Goal: Information Seeking & Learning: Learn about a topic

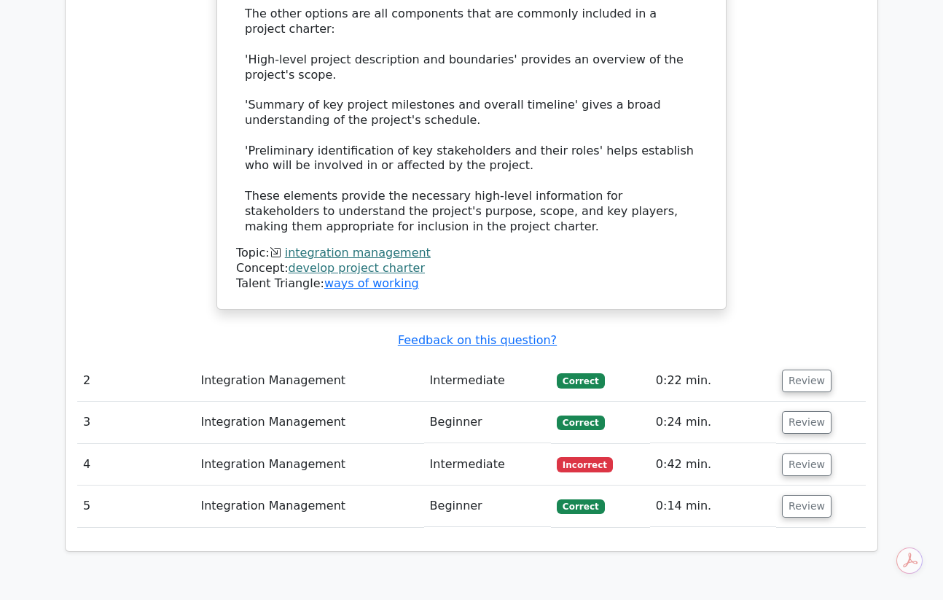
scroll to position [1612, 0]
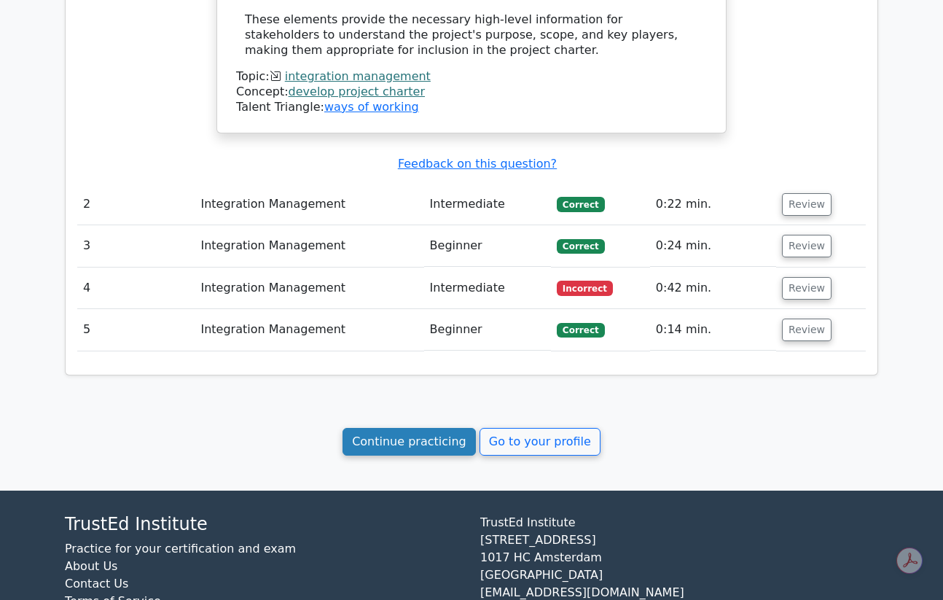
click at [435, 428] on link "Continue practicing" at bounding box center [409, 442] width 133 height 28
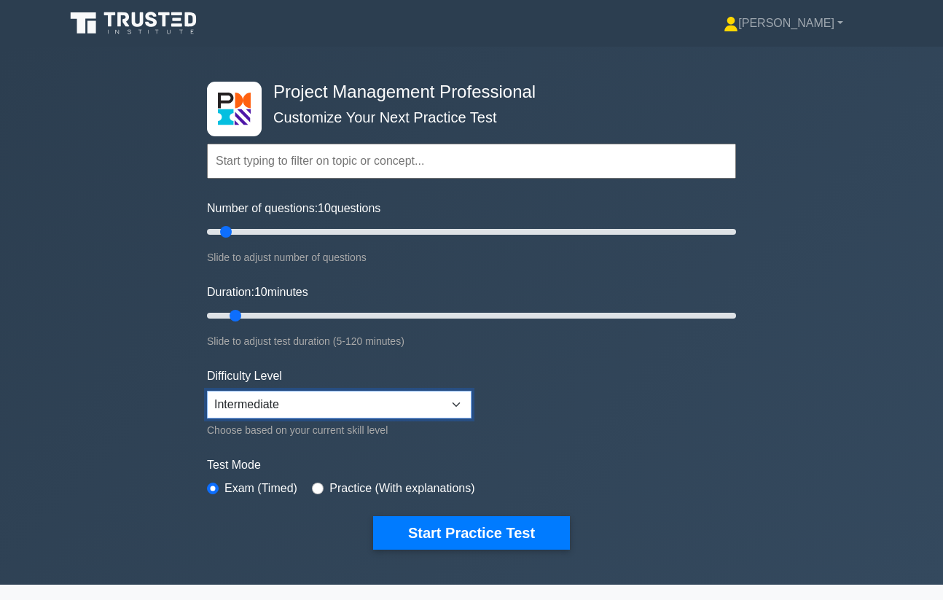
click at [302, 408] on select "Beginner Intermediate Expert" at bounding box center [339, 405] width 265 height 28
select select "expert"
click at [207, 391] on select "Beginner Intermediate Expert" at bounding box center [339, 405] width 265 height 28
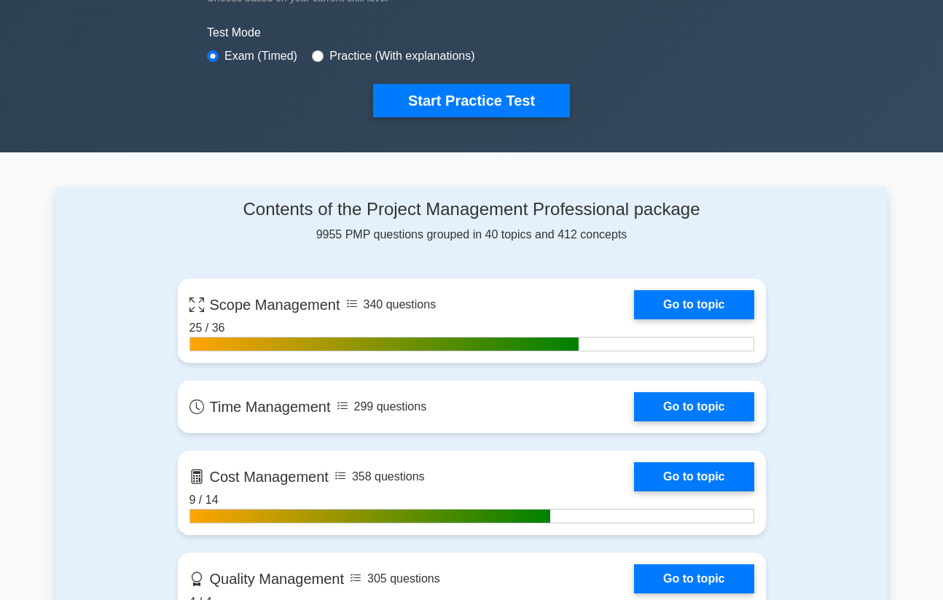
scroll to position [461, 0]
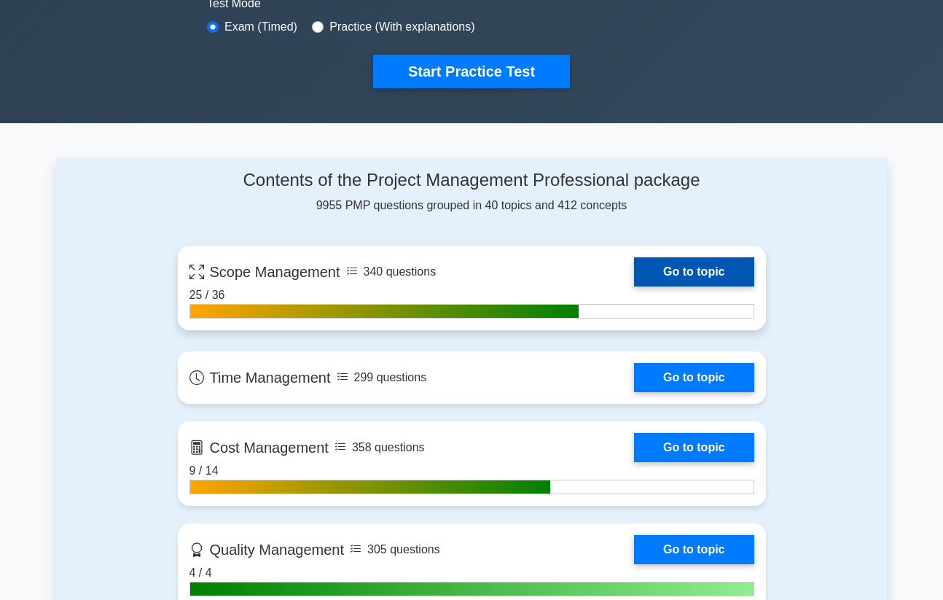
click at [671, 273] on link "Go to topic" at bounding box center [694, 271] width 120 height 29
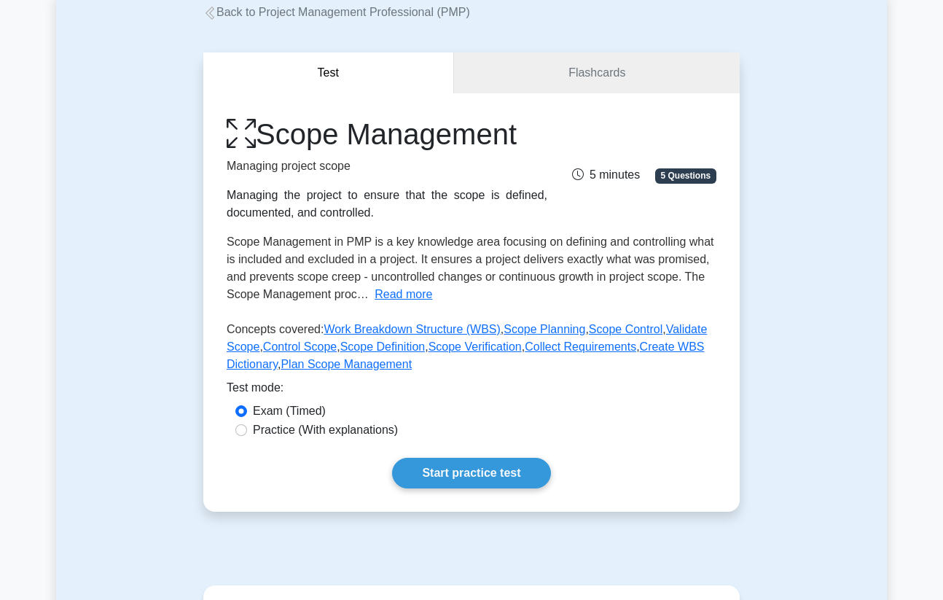
scroll to position [90, 0]
click at [439, 477] on link "Start practice test" at bounding box center [471, 472] width 158 height 31
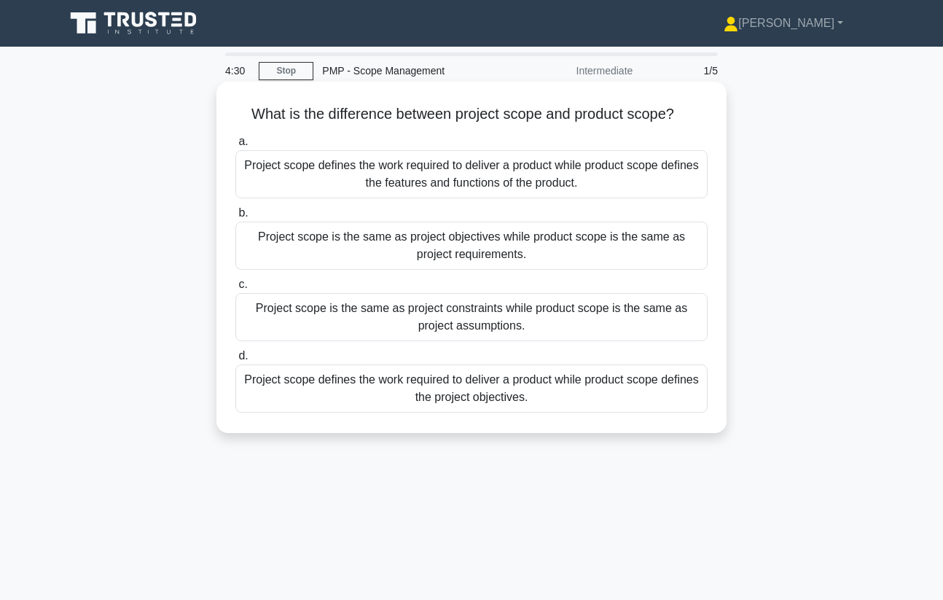
click at [593, 192] on div "Project scope defines the work required to deliver a product while product scop…" at bounding box center [471, 174] width 472 height 48
click at [235, 147] on input "a. Project scope defines the work required to deliver a product while product s…" at bounding box center [235, 141] width 0 height 9
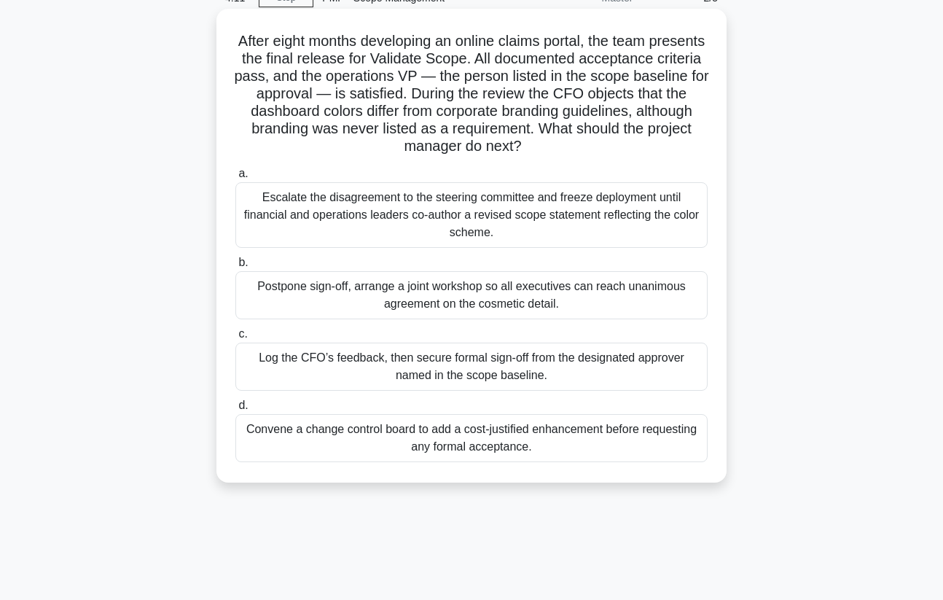
scroll to position [74, 0]
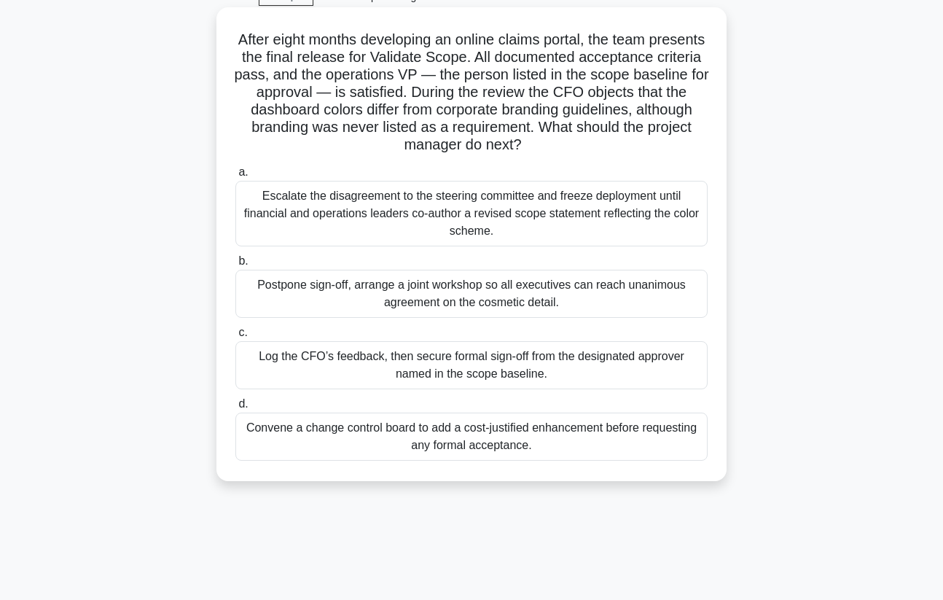
click at [661, 213] on div "Escalate the disagreement to the steering committee and freeze deployment until…" at bounding box center [471, 214] width 472 height 66
click at [235, 177] on input "a. Escalate the disagreement to the steering committee and freeze deployment un…" at bounding box center [235, 172] width 0 height 9
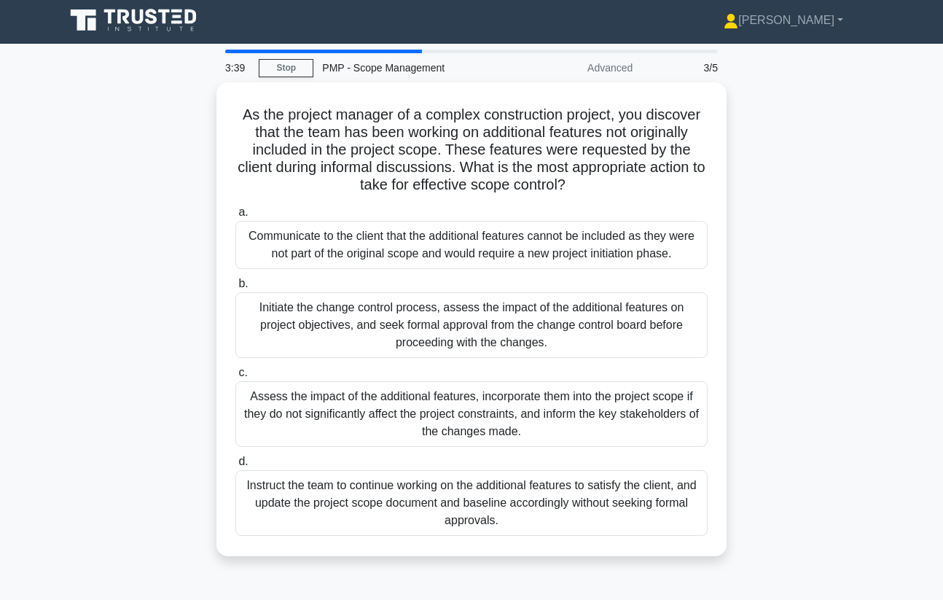
scroll to position [0, 0]
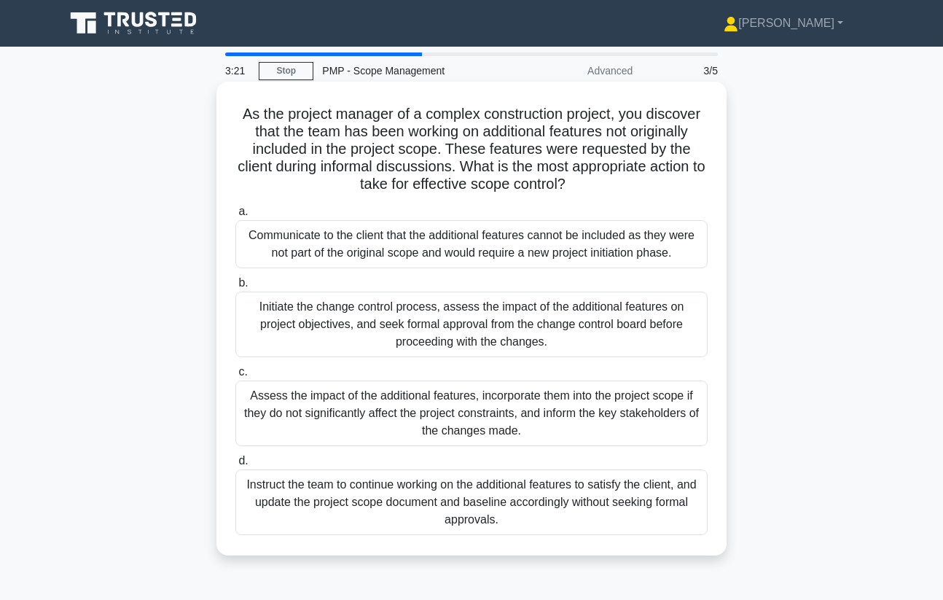
click at [618, 342] on div "Initiate the change control process, assess the impact of the additional featur…" at bounding box center [471, 325] width 472 height 66
click at [235, 288] on input "b. Initiate the change control process, assess the impact of the additional fea…" at bounding box center [235, 282] width 0 height 9
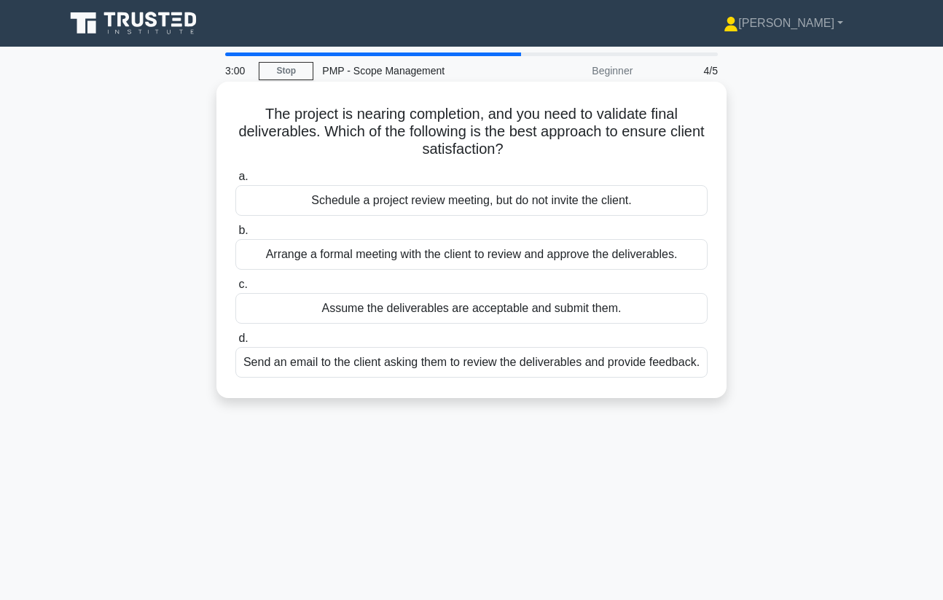
click at [629, 262] on div "Arrange a formal meeting with the client to review and approve the deliverables." at bounding box center [471, 254] width 472 height 31
click at [235, 235] on input "b. Arrange a formal meeting with the client to review and approve the deliverab…" at bounding box center [235, 230] width 0 height 9
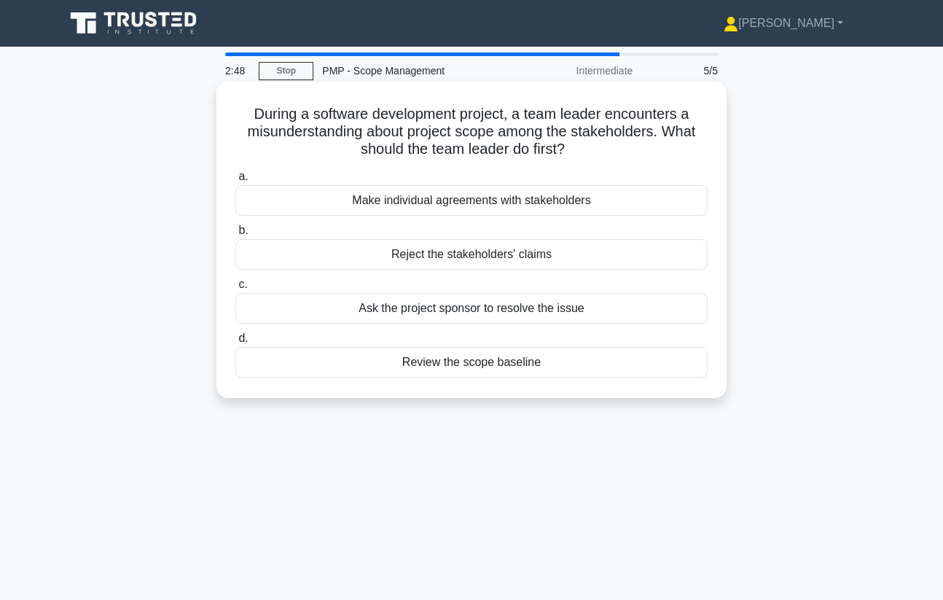
click at [594, 369] on div "Review the scope baseline" at bounding box center [471, 362] width 472 height 31
click at [235, 343] on input "d. Review the scope baseline" at bounding box center [235, 338] width 0 height 9
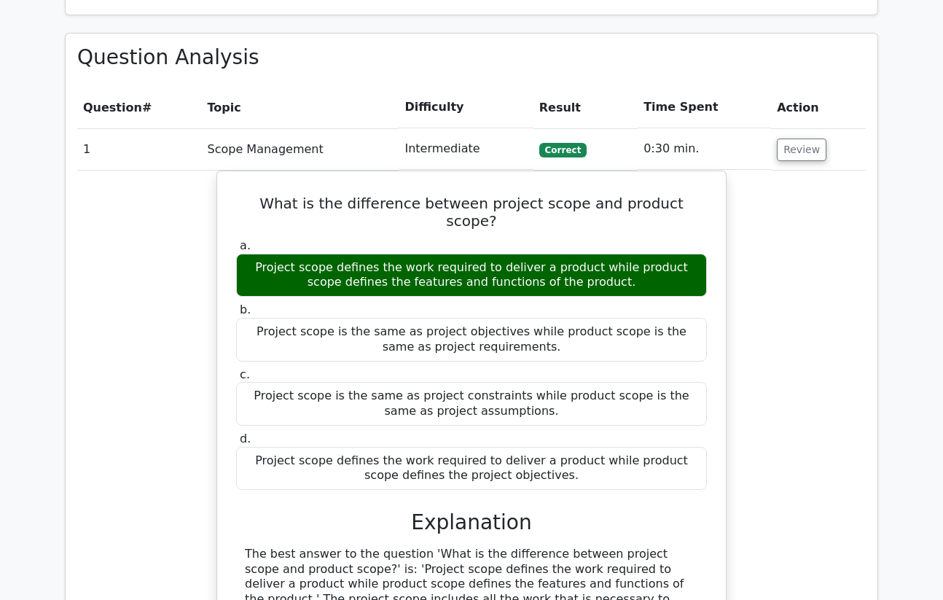
scroll to position [741, 0]
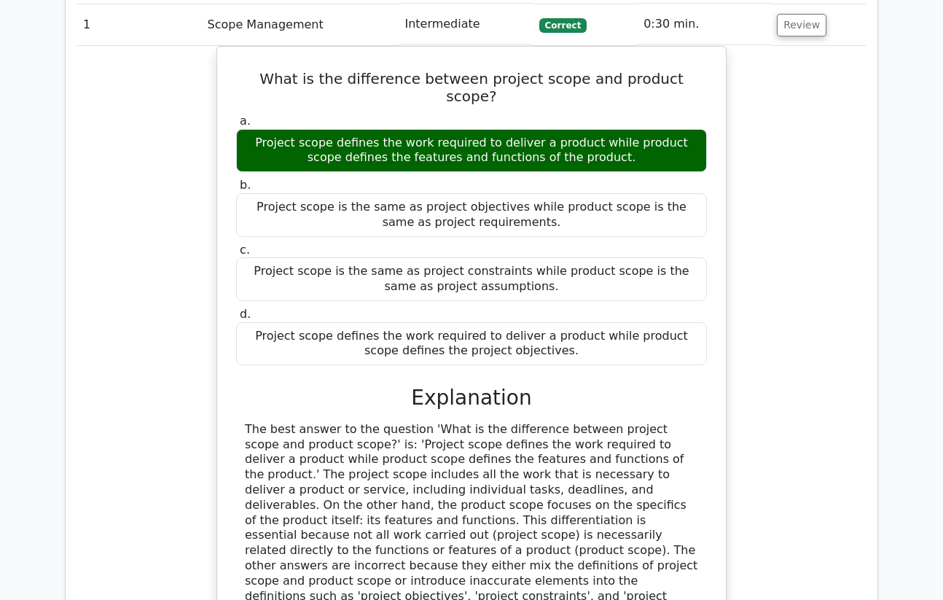
click at [619, 12] on td "Correct" at bounding box center [586, 25] width 104 height 42
click at [615, 37] on td "Correct" at bounding box center [586, 25] width 104 height 42
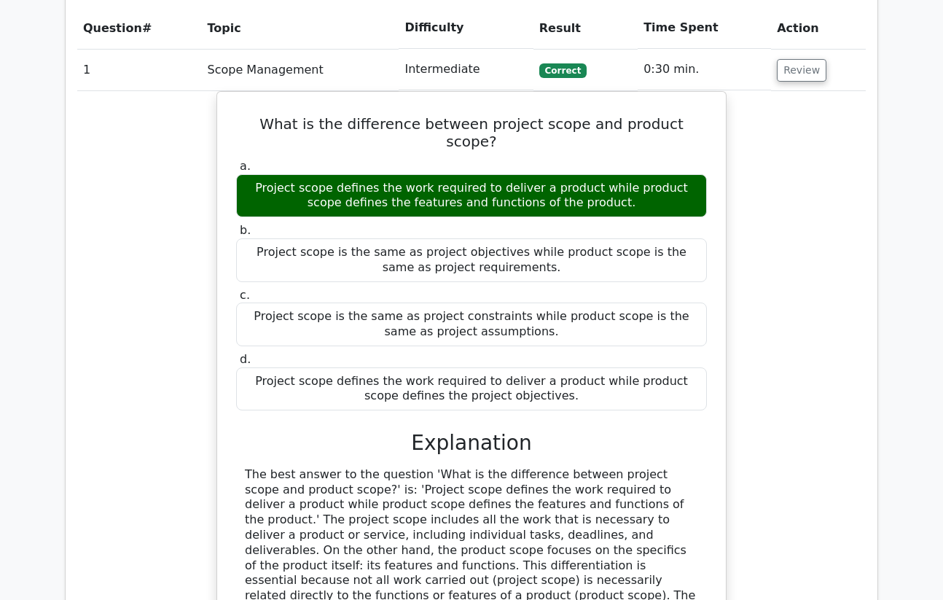
scroll to position [666, 0]
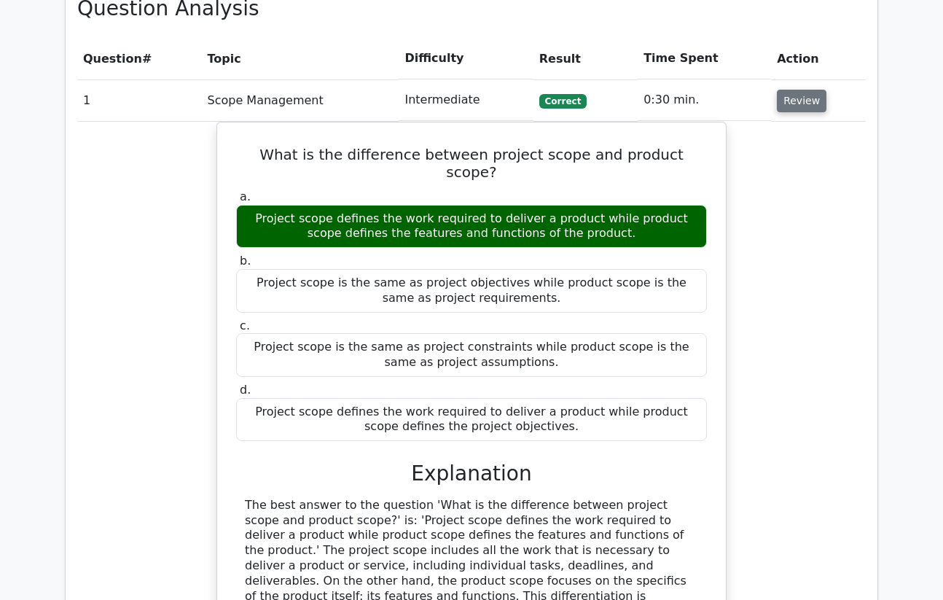
click at [790, 98] on button "Review" at bounding box center [802, 101] width 50 height 23
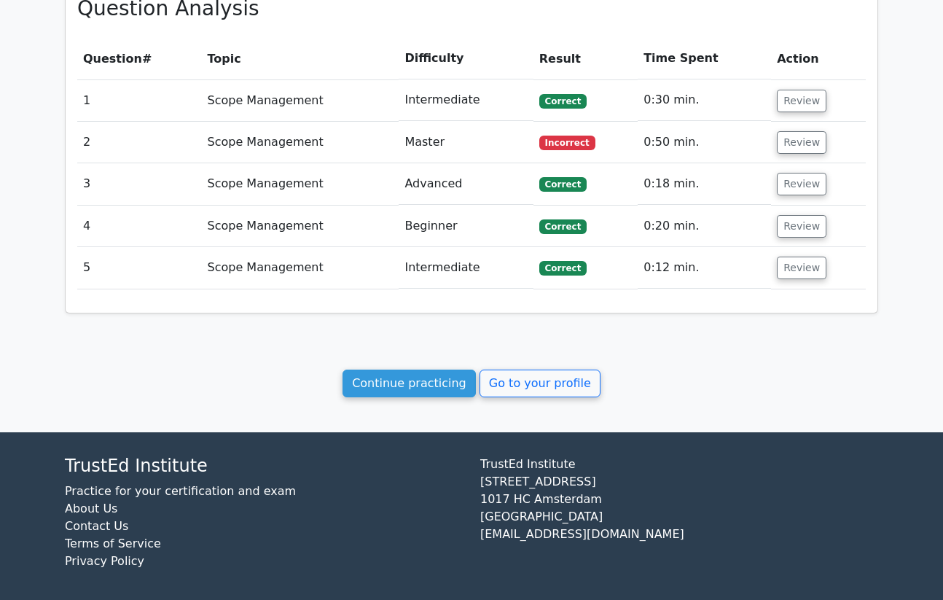
click at [650, 147] on td "0:50 min." at bounding box center [704, 143] width 133 height 42
click at [810, 155] on td "Review" at bounding box center [818, 143] width 95 height 42
click at [808, 149] on button "Review" at bounding box center [802, 142] width 50 height 23
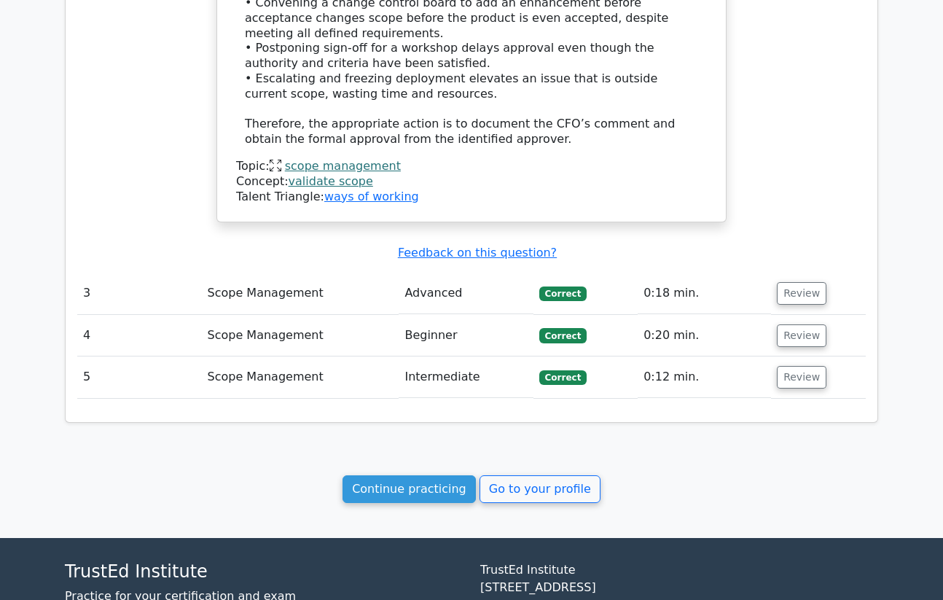
scroll to position [1505, 0]
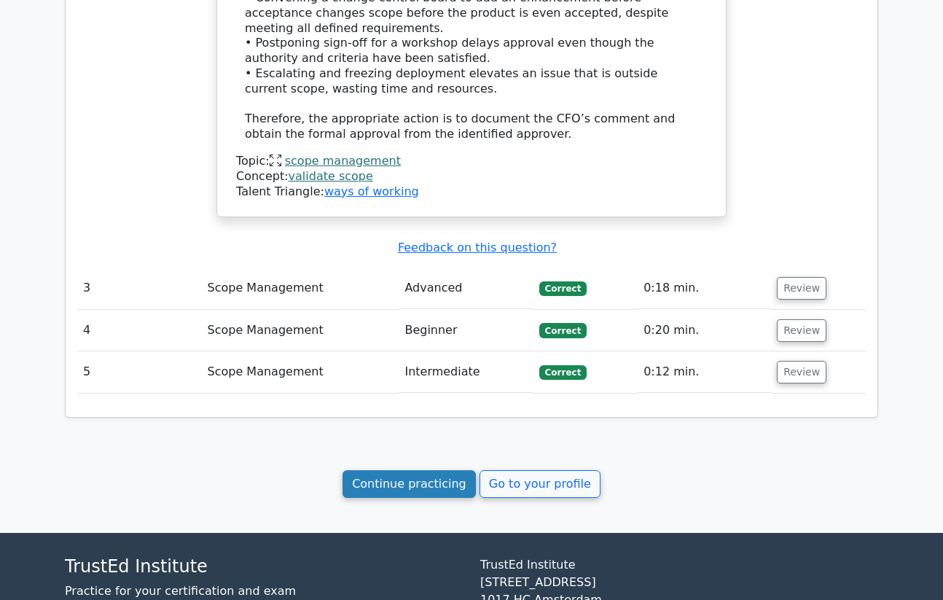
click at [419, 470] on link "Continue practicing" at bounding box center [409, 484] width 133 height 28
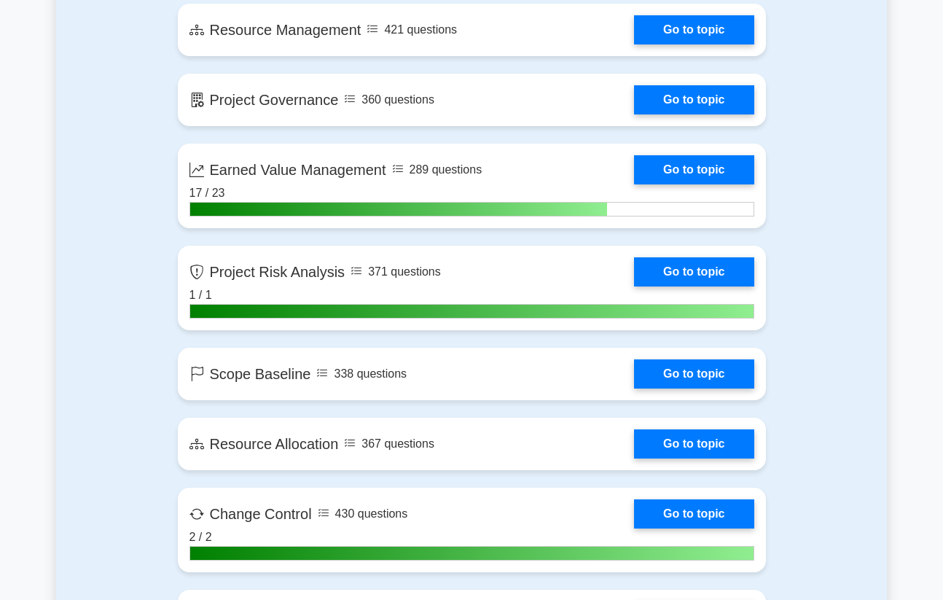
scroll to position [2260, 0]
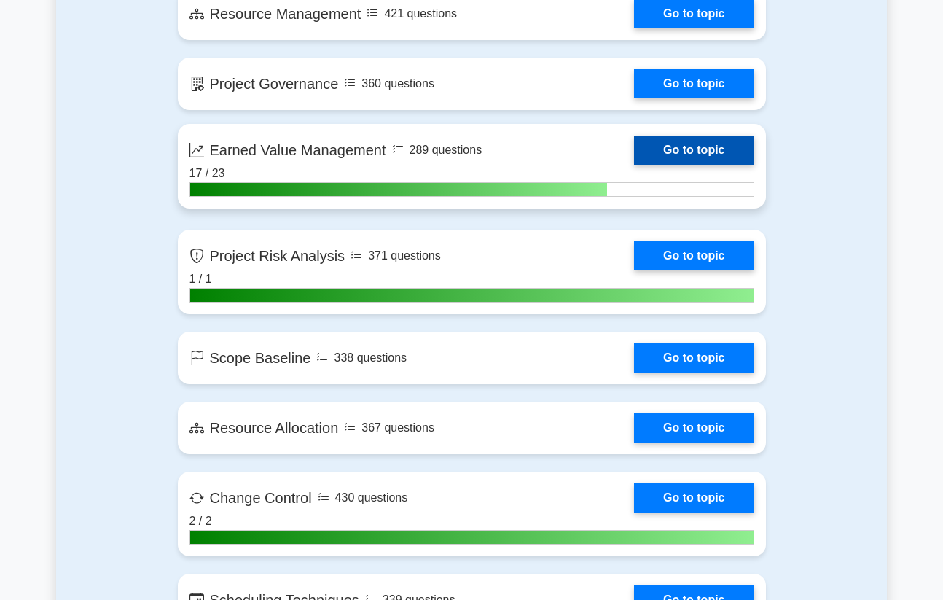
click at [704, 154] on link "Go to topic" at bounding box center [694, 150] width 120 height 29
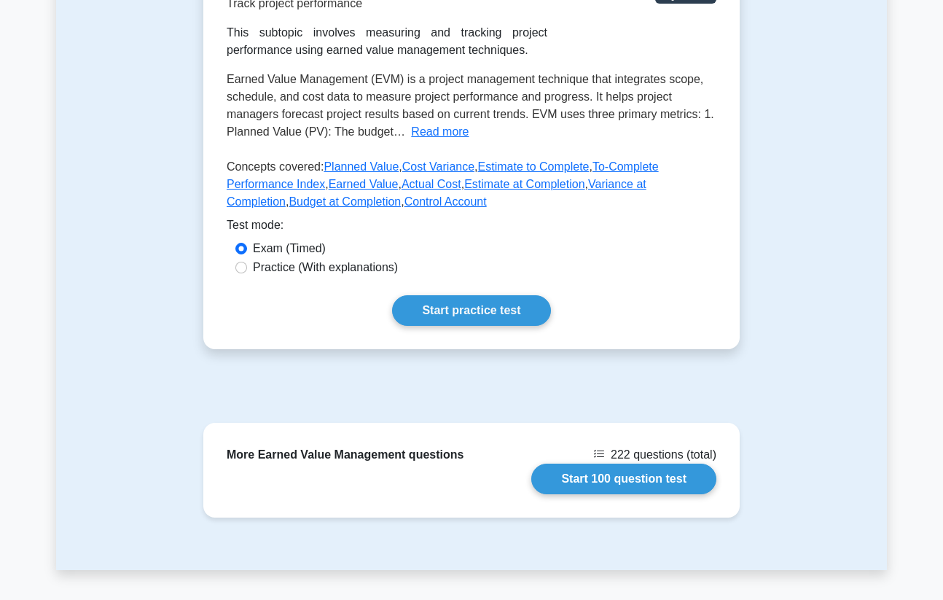
scroll to position [359, 0]
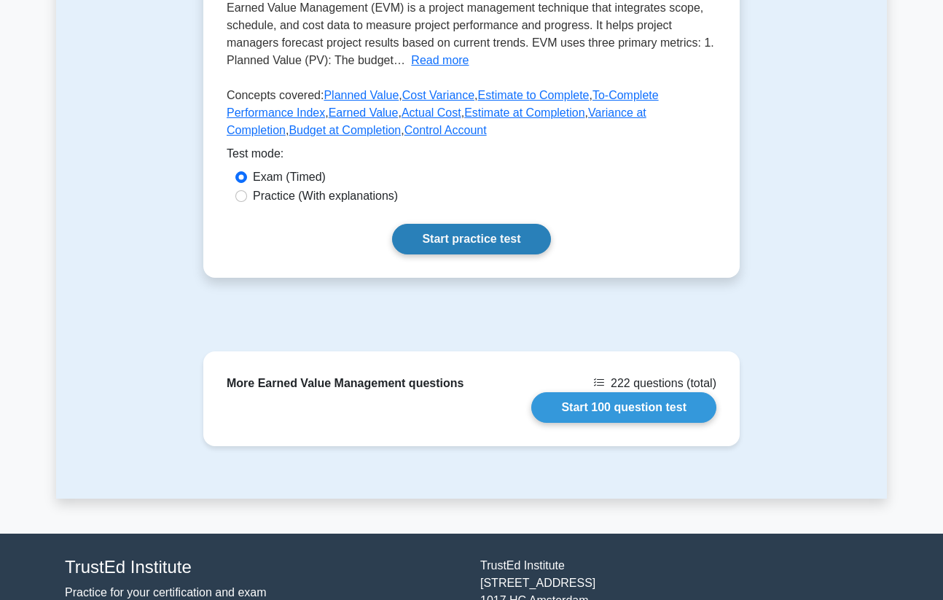
click at [526, 244] on link "Start practice test" at bounding box center [471, 239] width 158 height 31
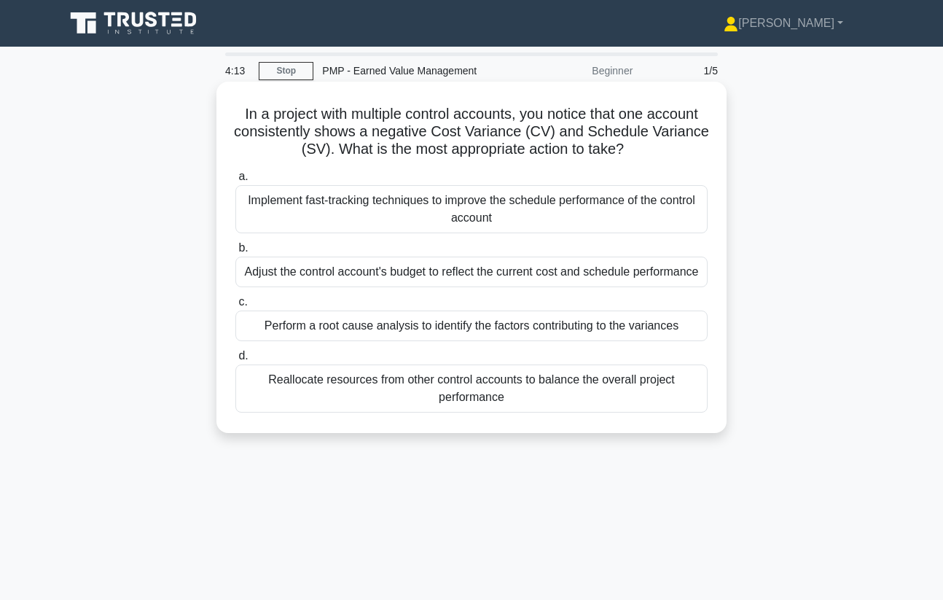
click at [459, 333] on div "Perform a root cause analysis to identify the factors contributing to the varia…" at bounding box center [471, 326] width 472 height 31
click at [235, 307] on input "c. Perform a root cause analysis to identify the factors contributing to the va…" at bounding box center [235, 301] width 0 height 9
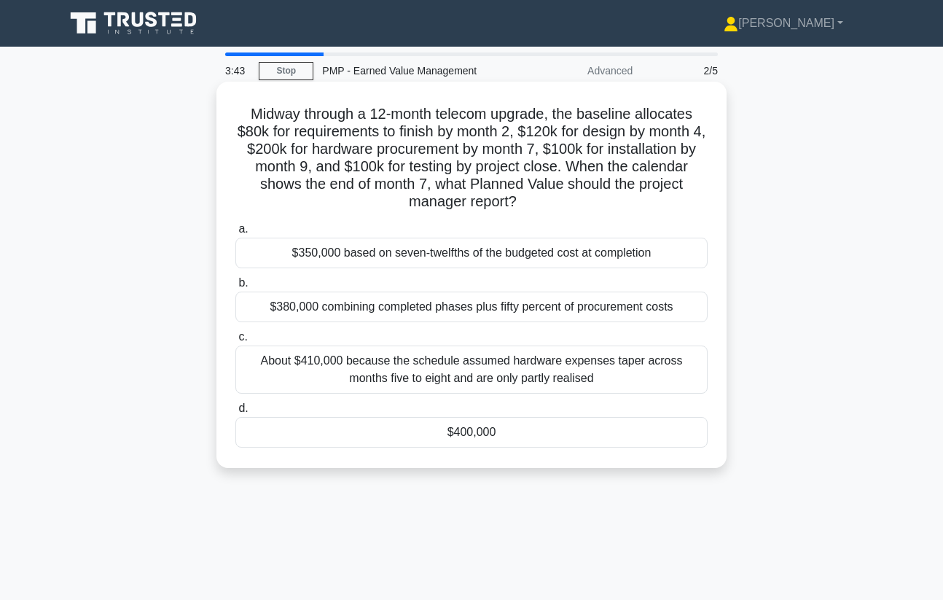
click at [604, 422] on div "$400,000" at bounding box center [471, 432] width 472 height 31
click at [235, 413] on input "d. $400,000" at bounding box center [235, 408] width 0 height 9
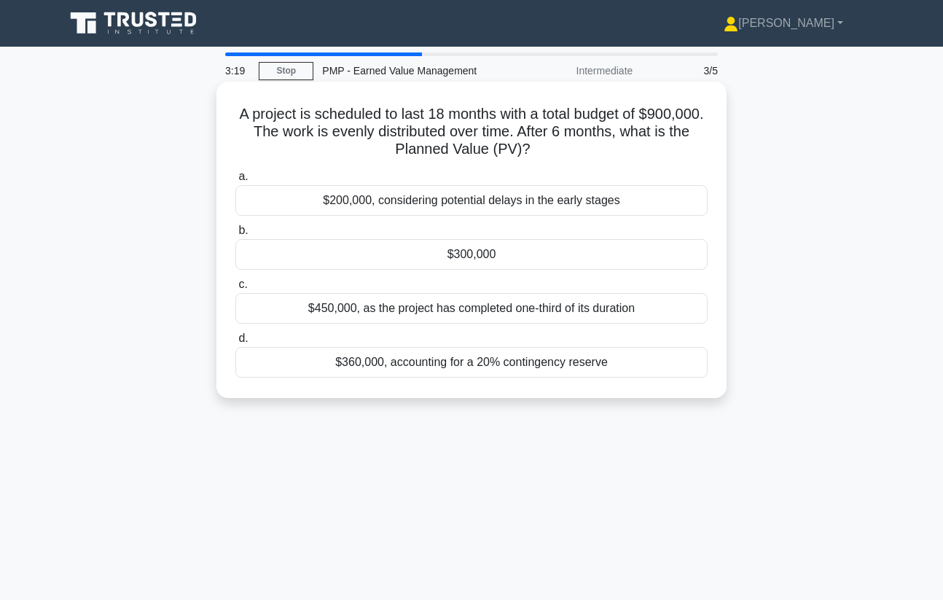
click at [644, 245] on div "$300,000" at bounding box center [471, 254] width 472 height 31
click at [235, 235] on input "b. $300,000" at bounding box center [235, 230] width 0 height 9
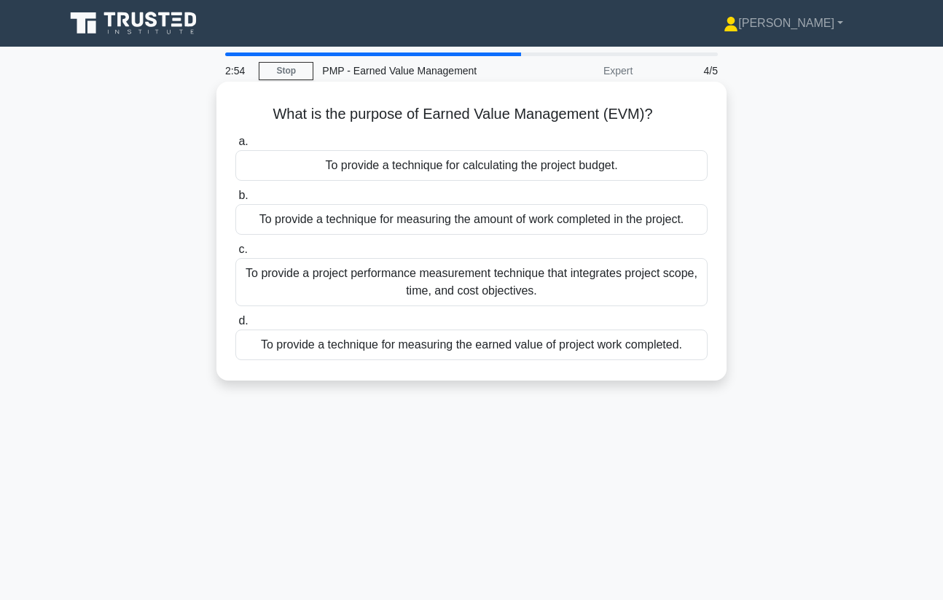
click at [479, 287] on div "To provide a project performance measurement technique that integrates project …" at bounding box center [471, 282] width 472 height 48
click at [235, 254] on input "c. To provide a project performance measurement technique that integrates proje…" at bounding box center [235, 249] width 0 height 9
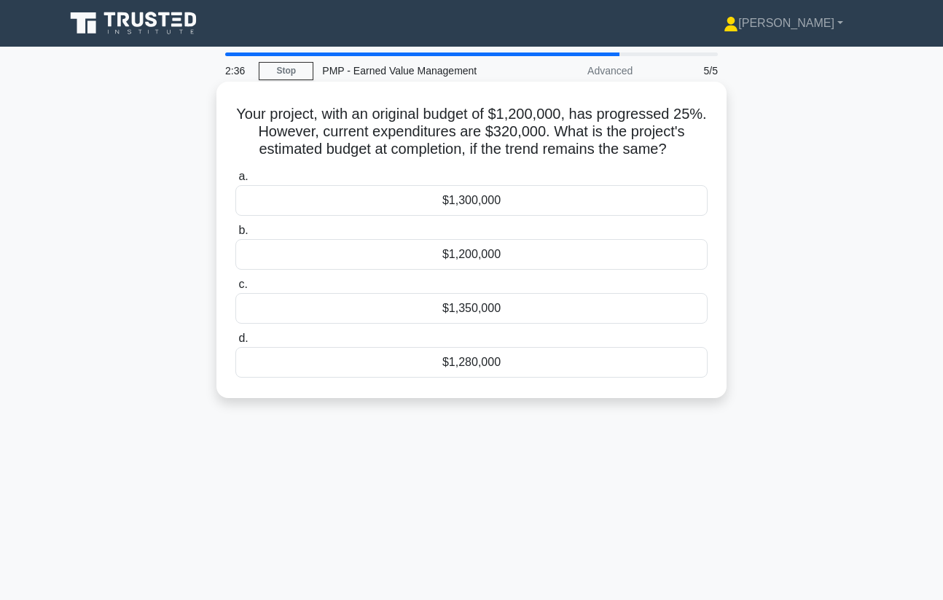
click at [480, 362] on div "$1,280,000" at bounding box center [471, 362] width 472 height 31
click at [235, 343] on input "d. $1,280,000" at bounding box center [235, 338] width 0 height 9
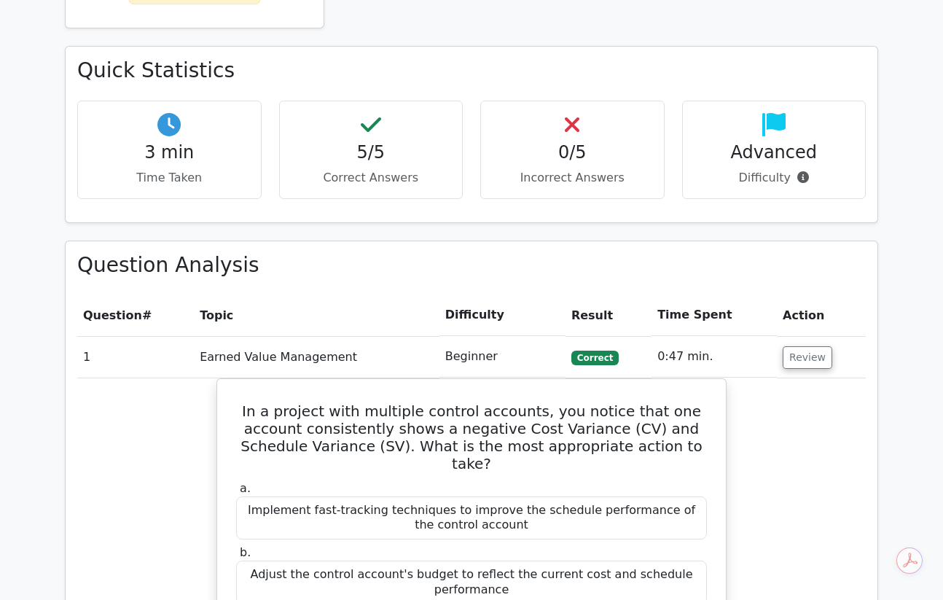
scroll to position [465, 0]
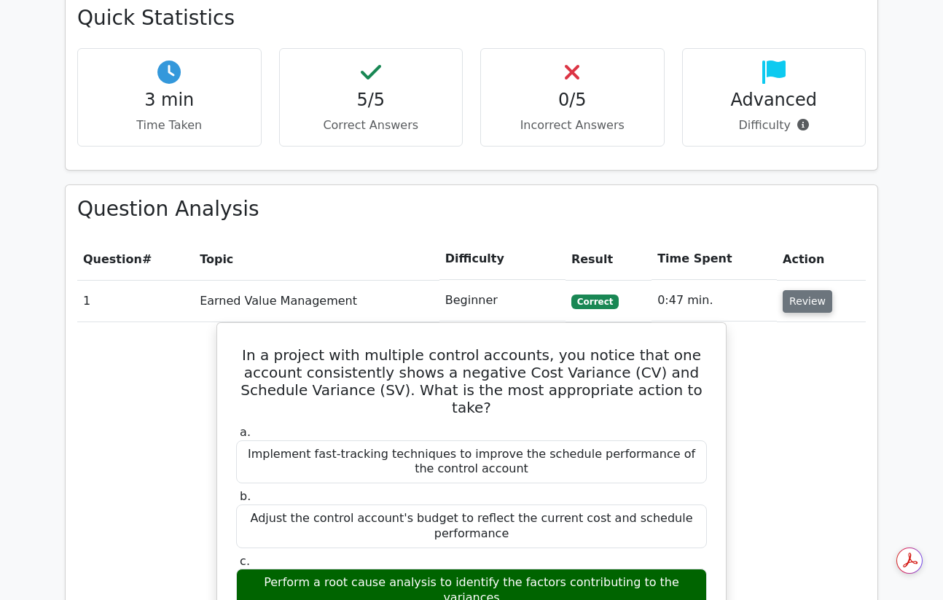
click at [814, 296] on button "Review" at bounding box center [808, 301] width 50 height 23
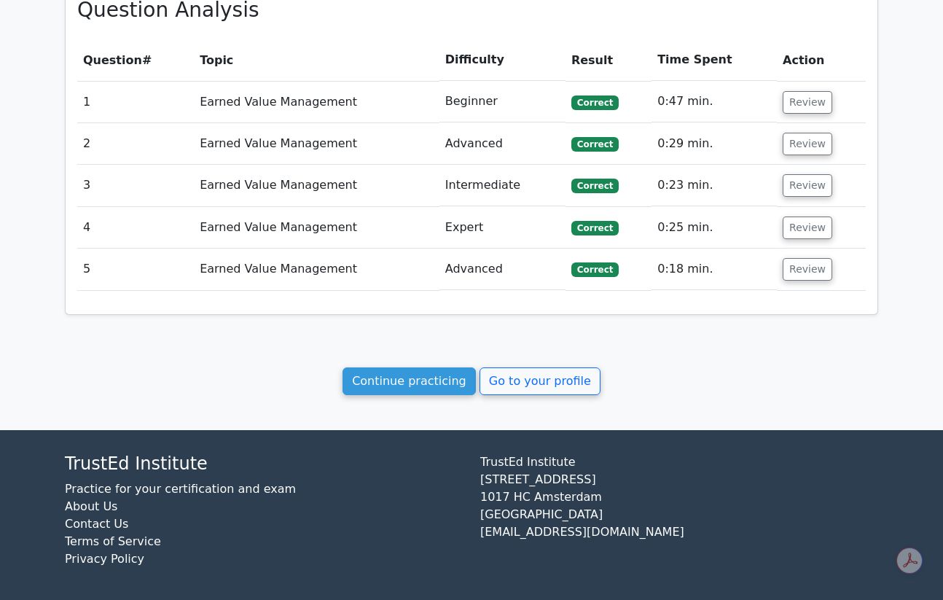
scroll to position [671, 0]
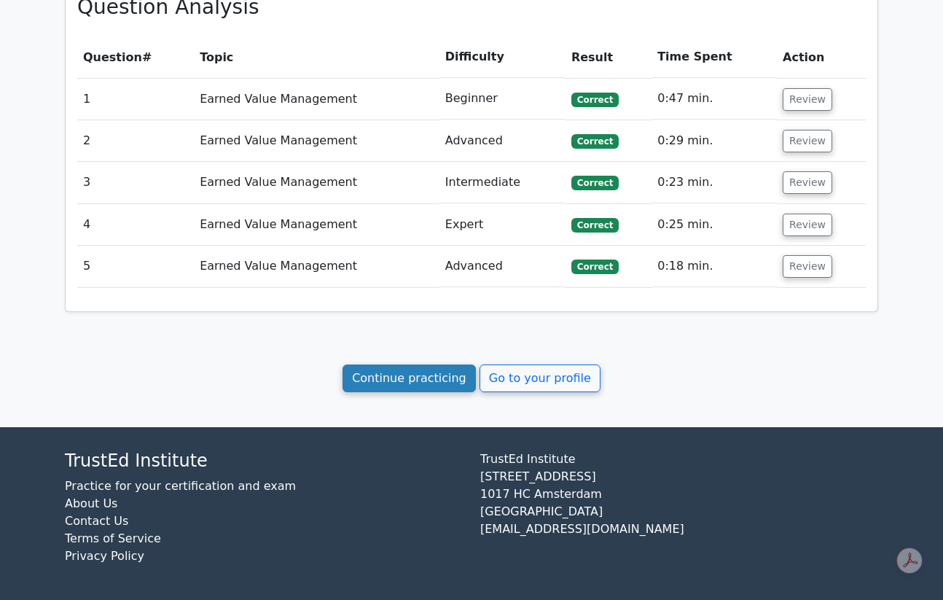
click at [443, 365] on link "Continue practicing" at bounding box center [409, 379] width 133 height 28
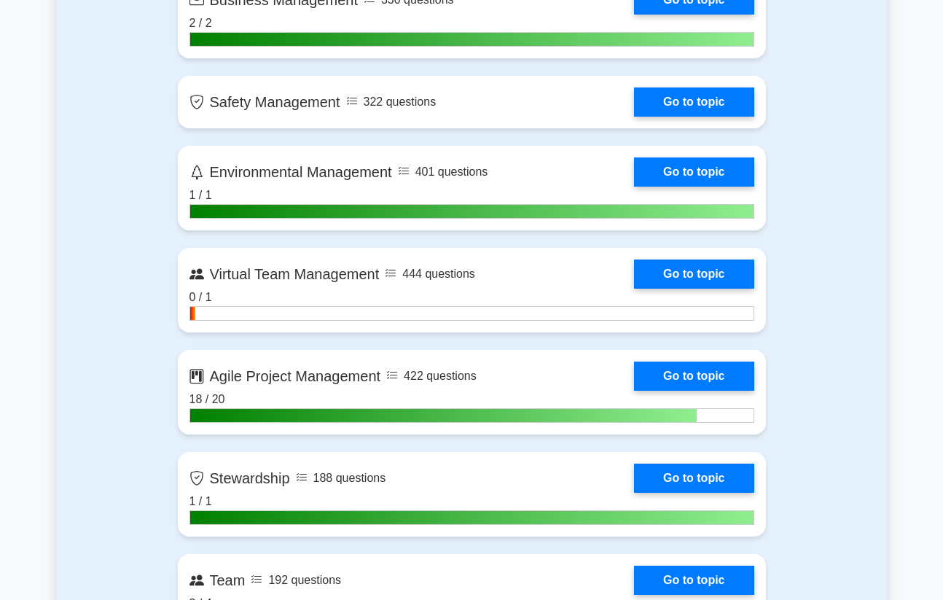
scroll to position [3066, 0]
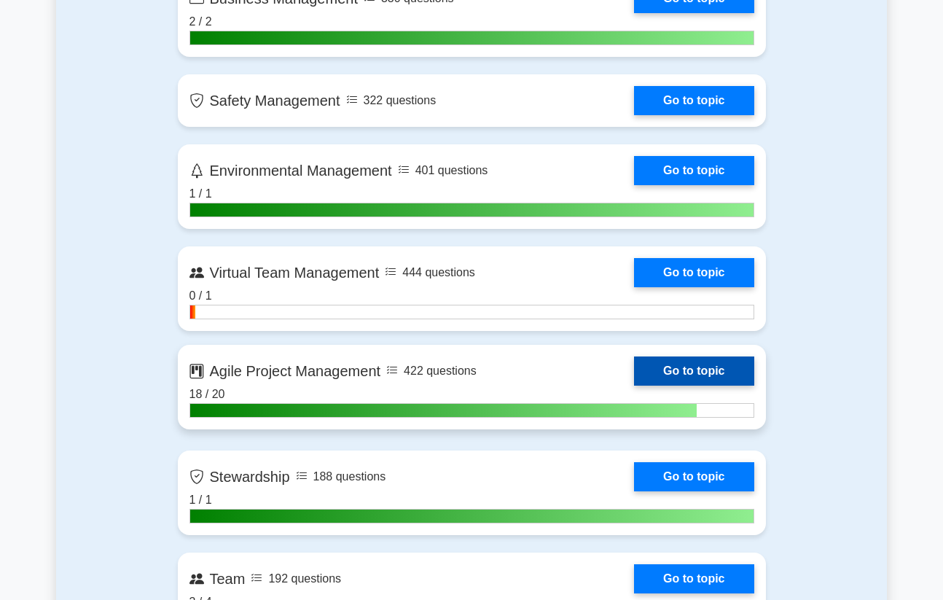
click at [681, 375] on link "Go to topic" at bounding box center [694, 371] width 120 height 29
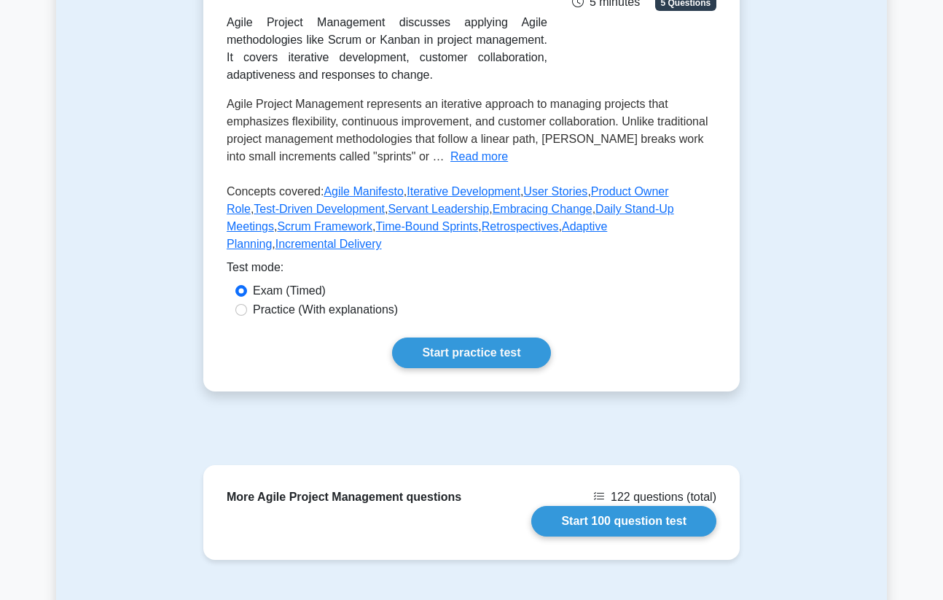
scroll to position [321, 0]
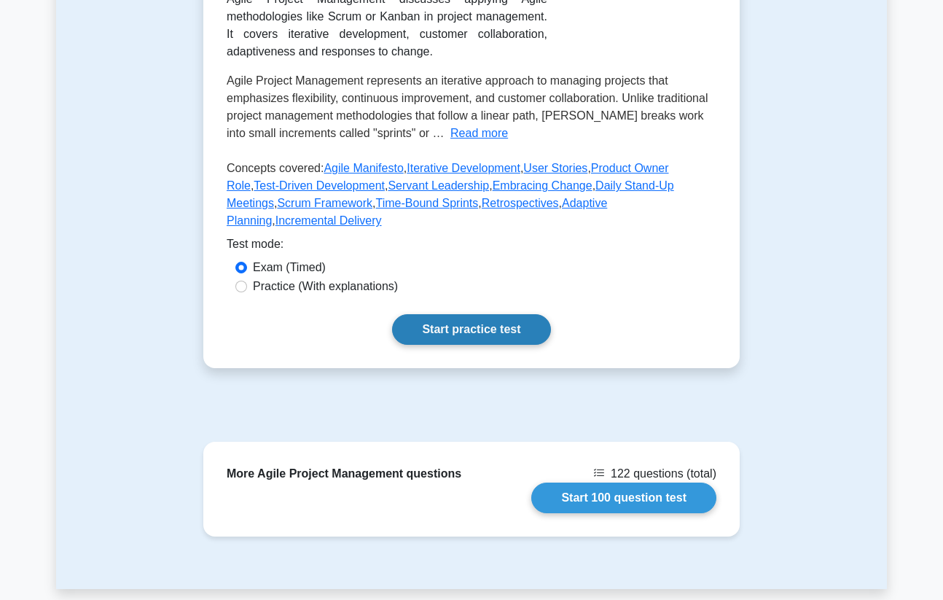
click at [450, 334] on link "Start practice test" at bounding box center [471, 329] width 158 height 31
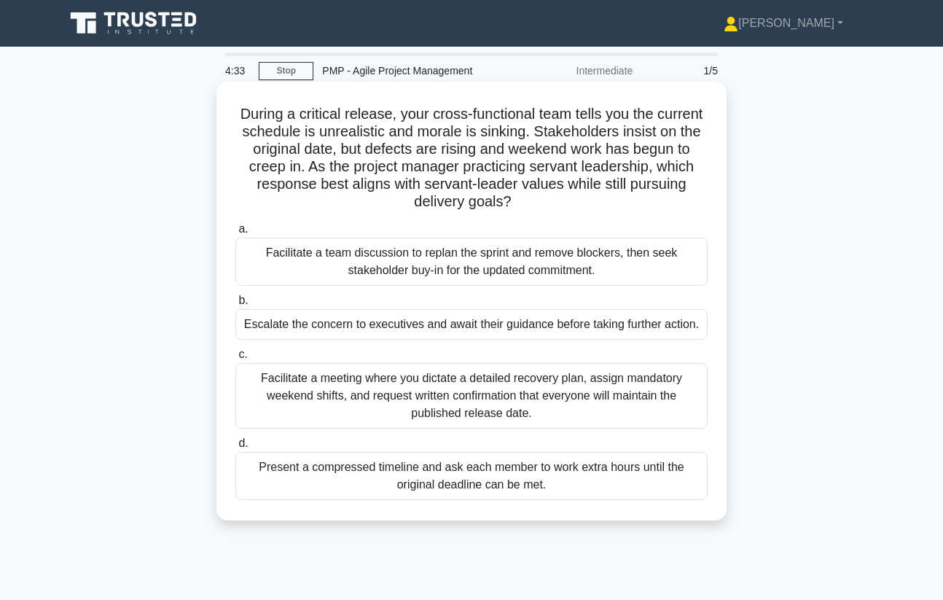
click at [528, 261] on div "Facilitate a team discussion to replan the sprint and remove blockers, then see…" at bounding box center [471, 262] width 472 height 48
click at [235, 234] on input "a. Facilitate a team discussion to replan the sprint and remove blockers, then …" at bounding box center [235, 229] width 0 height 9
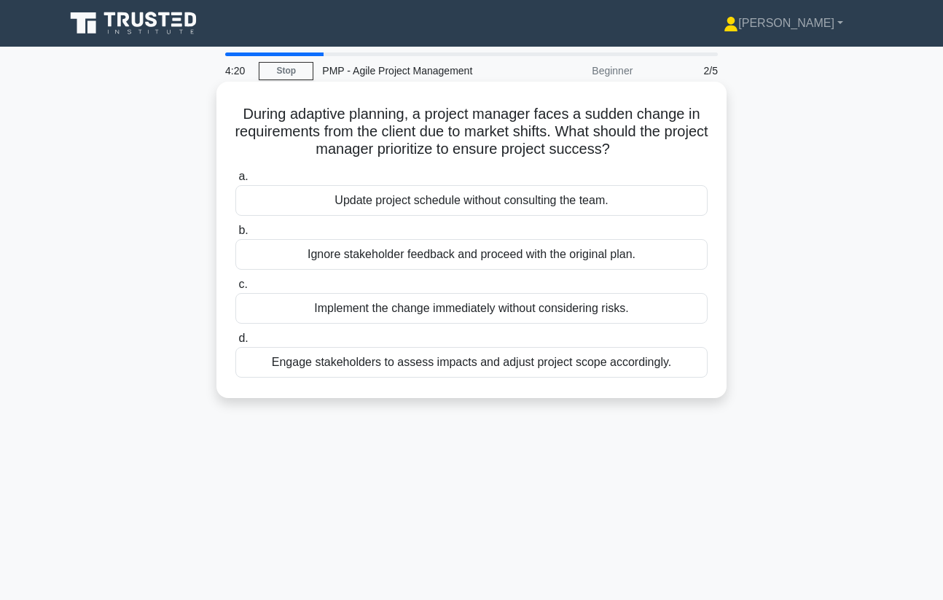
click at [673, 377] on div "Engage stakeholders to assess impacts and adjust project scope accordingly." at bounding box center [471, 362] width 472 height 31
click at [235, 343] on input "d. Engage stakeholders to assess impacts and adjust project scope accordingly." at bounding box center [235, 338] width 0 height 9
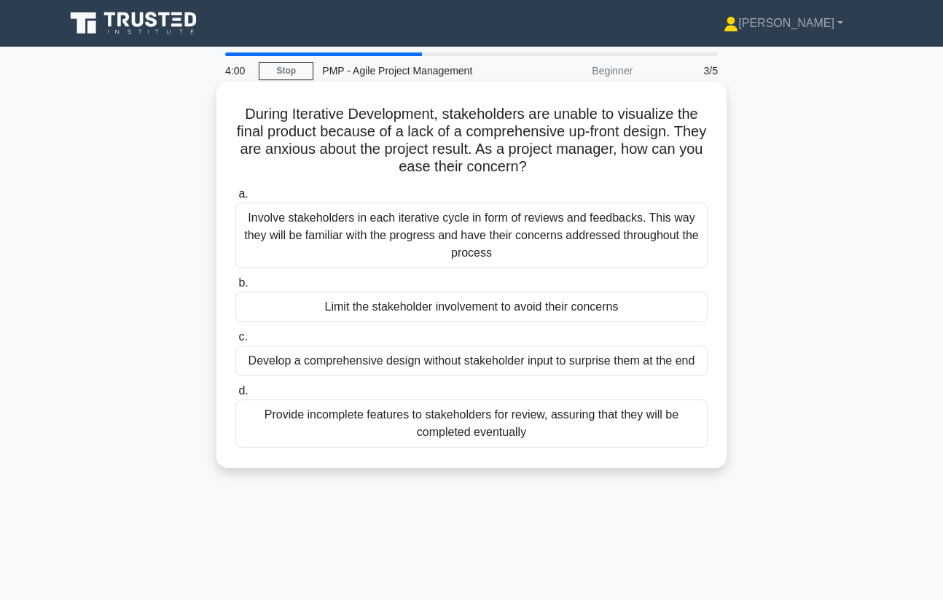
click at [647, 253] on div "Involve stakeholders in each iterative cycle in form of reviews and feedbacks. …" at bounding box center [471, 236] width 472 height 66
click at [235, 199] on input "a. Involve stakeholders in each iterative cycle in form of reviews and feedback…" at bounding box center [235, 194] width 0 height 9
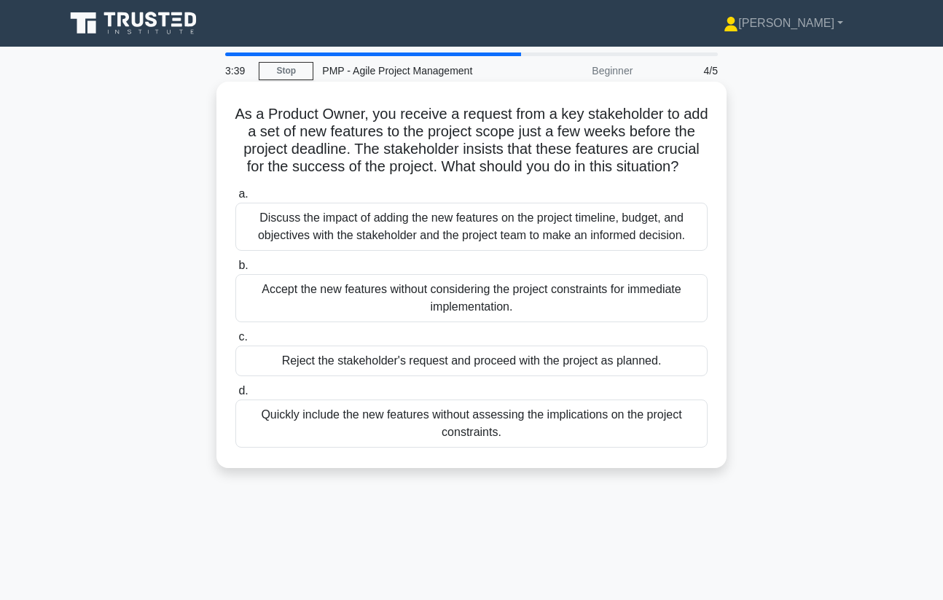
click at [424, 238] on div "Discuss the impact of adding the new features on the project timeline, budget, …" at bounding box center [471, 227] width 472 height 48
click at [235, 199] on input "a. Discuss the impact of adding the new features on the project timeline, budge…" at bounding box center [235, 194] width 0 height 9
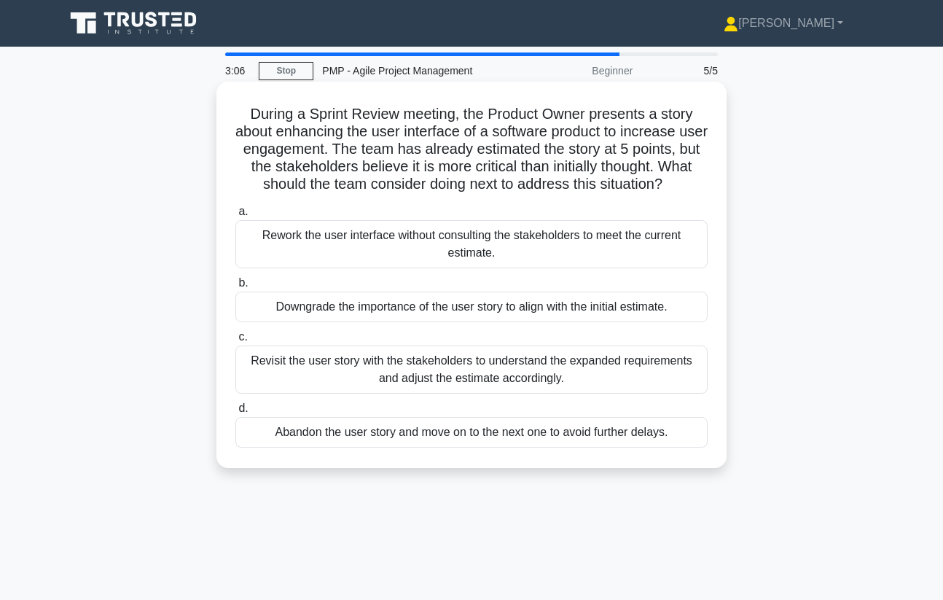
click at [620, 373] on div "Revisit the user story with the stakeholders to understand the expanded require…" at bounding box center [471, 370] width 472 height 48
click at [235, 342] on input "c. Revisit the user story with the stakeholders to understand the expanded requ…" at bounding box center [235, 336] width 0 height 9
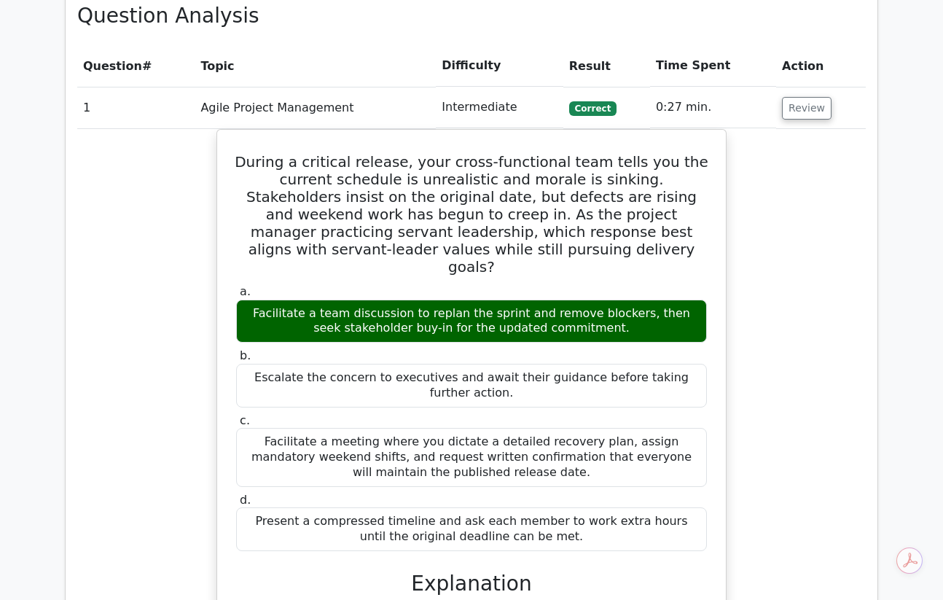
scroll to position [543, 0]
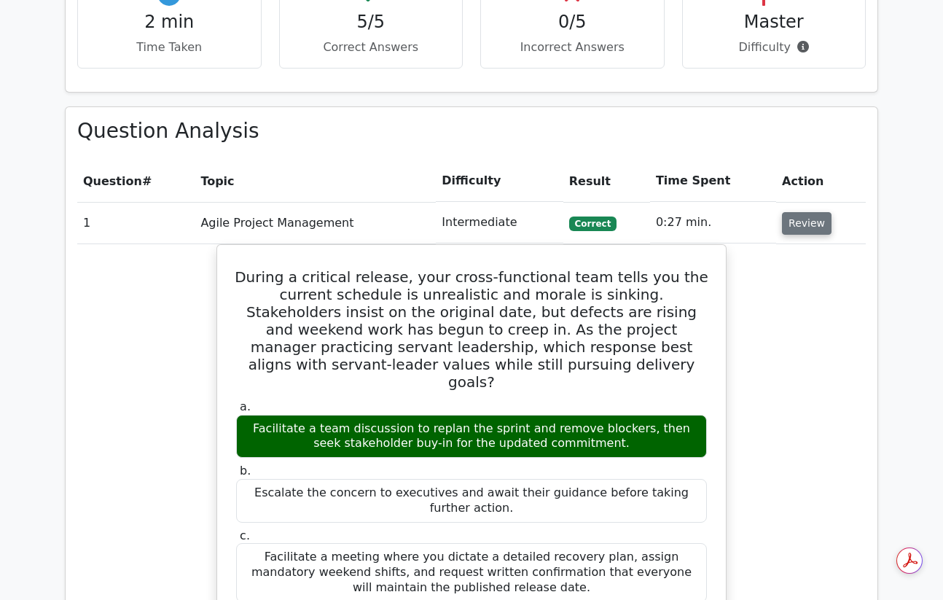
click at [808, 225] on button "Review" at bounding box center [807, 223] width 50 height 23
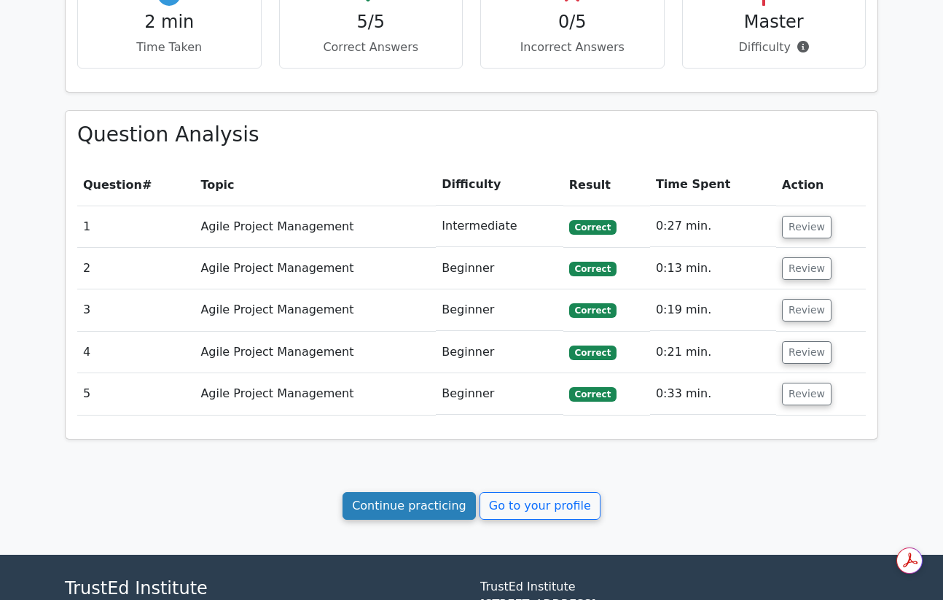
click at [438, 510] on link "Continue practicing" at bounding box center [409, 506] width 133 height 28
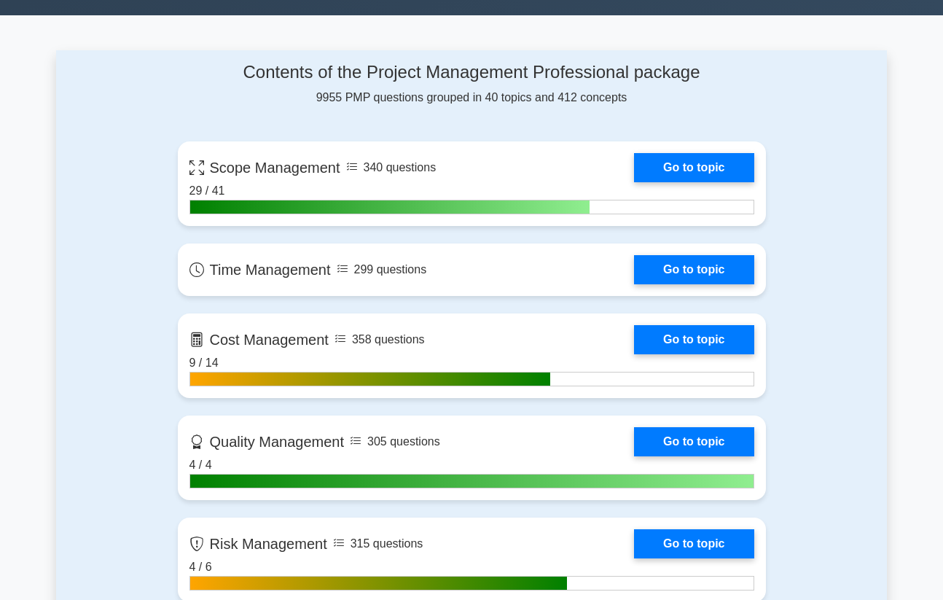
scroll to position [914, 0]
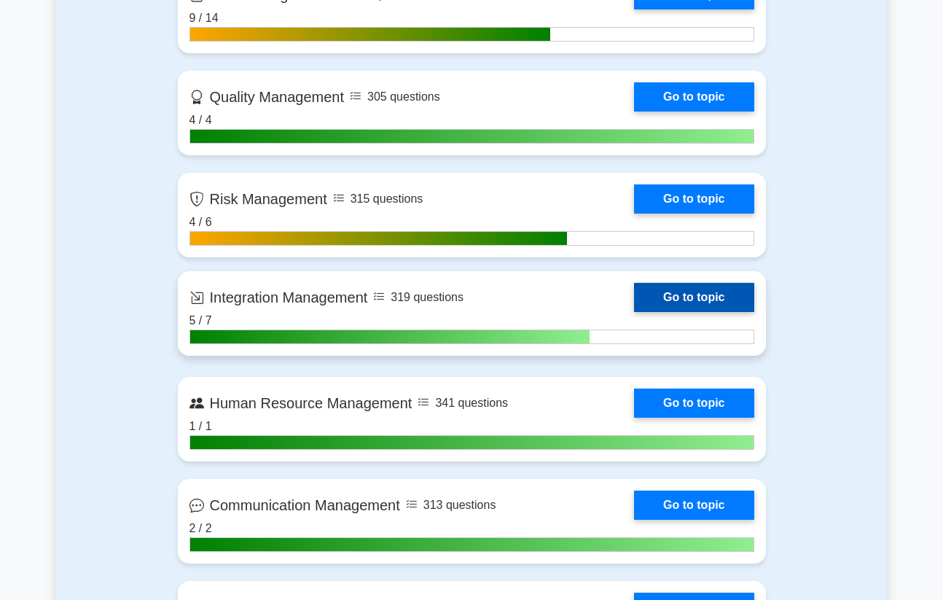
click at [693, 300] on link "Go to topic" at bounding box center [694, 297] width 120 height 29
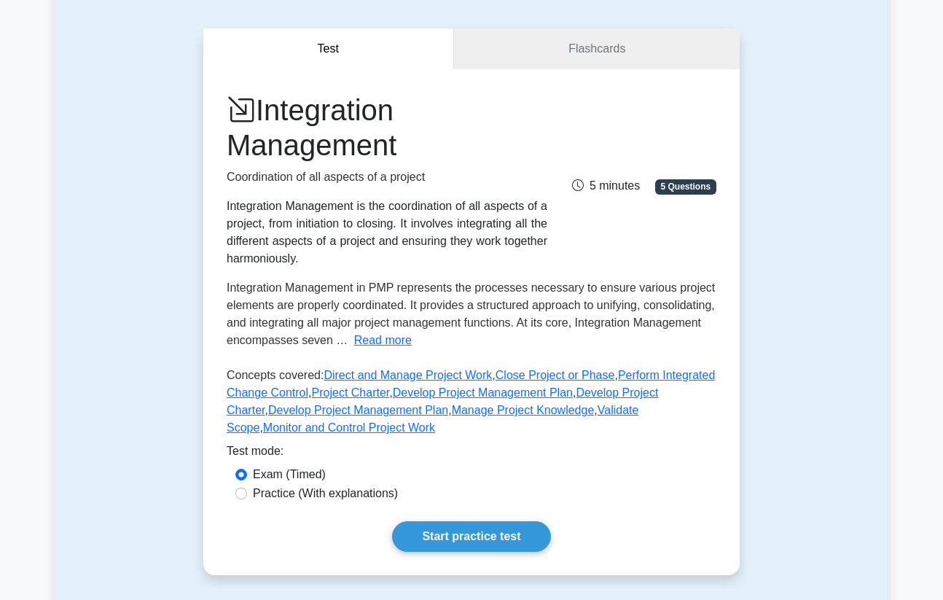
scroll to position [130, 0]
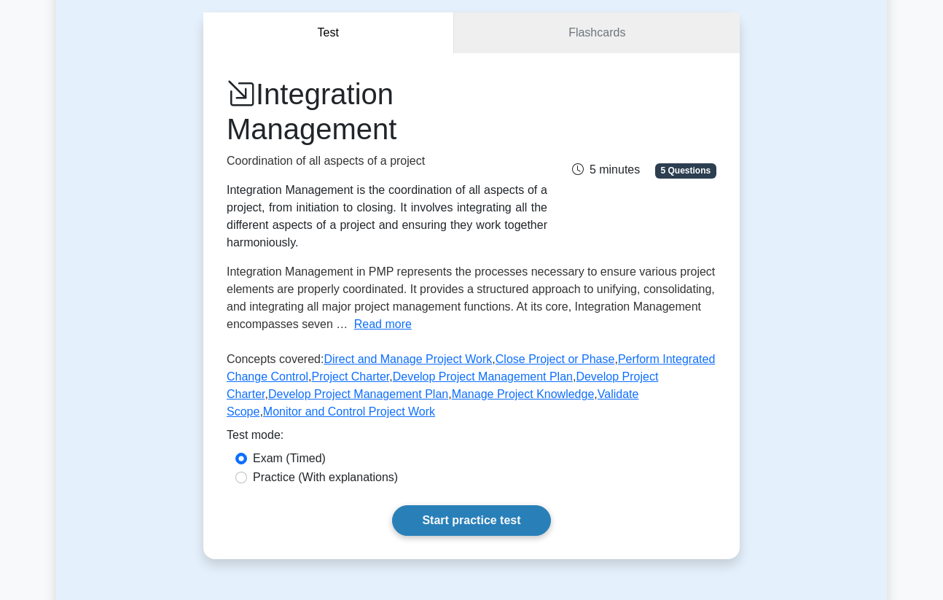
click at [456, 515] on link "Start practice test" at bounding box center [471, 520] width 158 height 31
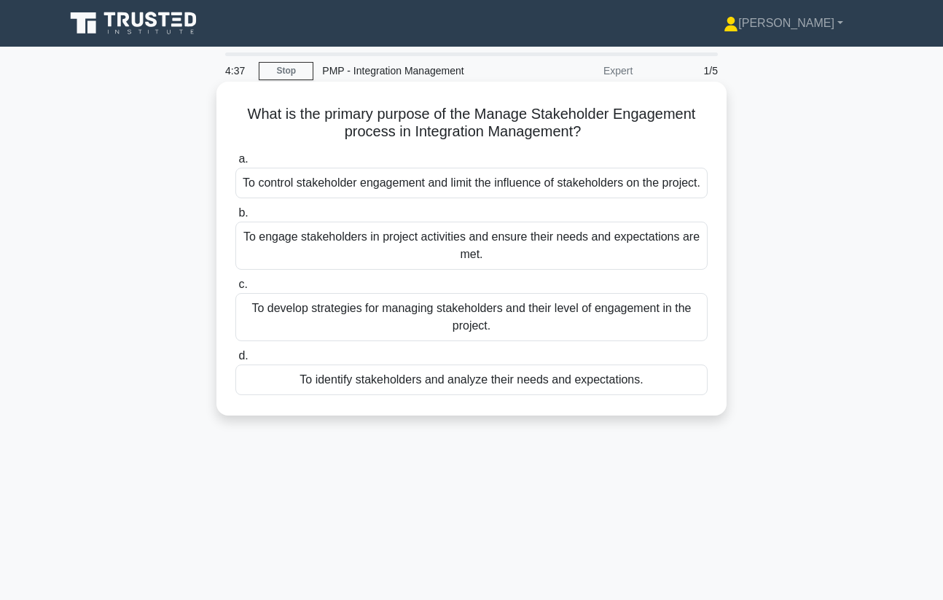
click at [523, 395] on div "To identify stakeholders and analyze their needs and expectations." at bounding box center [471, 380] width 472 height 31
click at [235, 361] on input "d. To identify stakeholders and analyze their needs and expectations." at bounding box center [235, 355] width 0 height 9
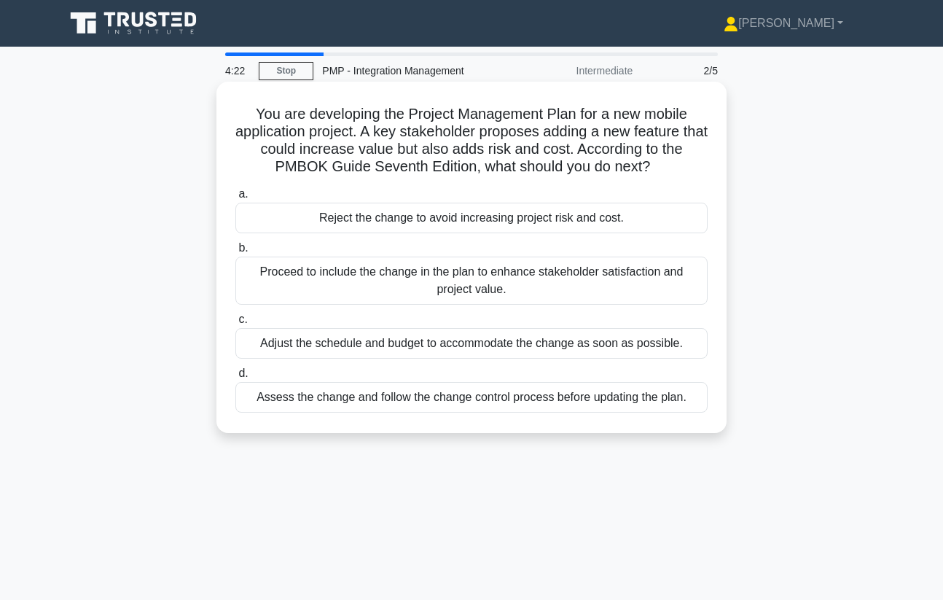
click at [617, 398] on div "Assess the change and follow the change control process before updating the pla…" at bounding box center [471, 397] width 472 height 31
click at [235, 378] on input "d. Assess the change and follow the change control process before updating the …" at bounding box center [235, 373] width 0 height 9
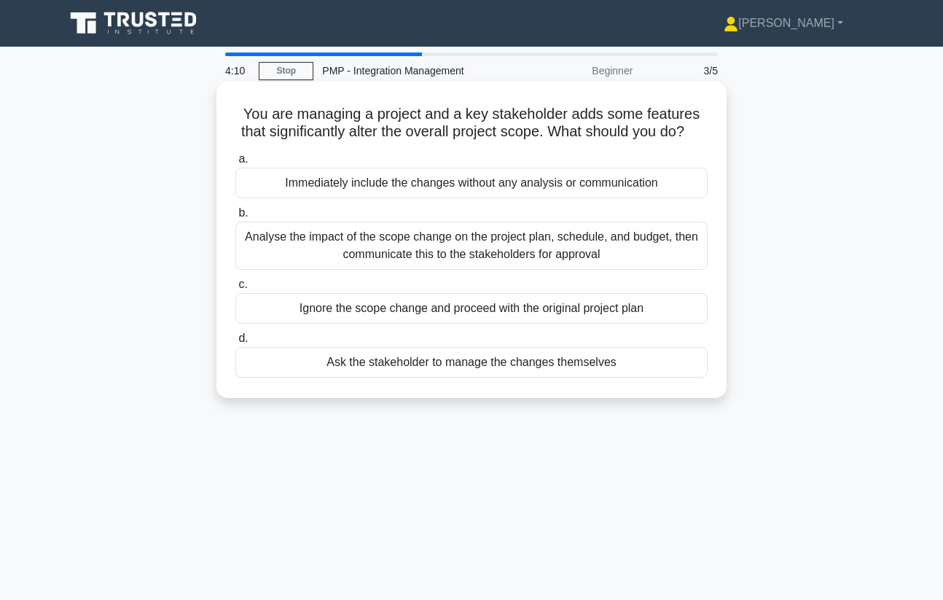
click at [611, 246] on div "Analyse the impact of the scope change on the project plan, schedule, and budge…" at bounding box center [471, 246] width 472 height 48
click at [235, 218] on input "b. Analyse the impact of the scope change on the project plan, schedule, and bu…" at bounding box center [235, 213] width 0 height 9
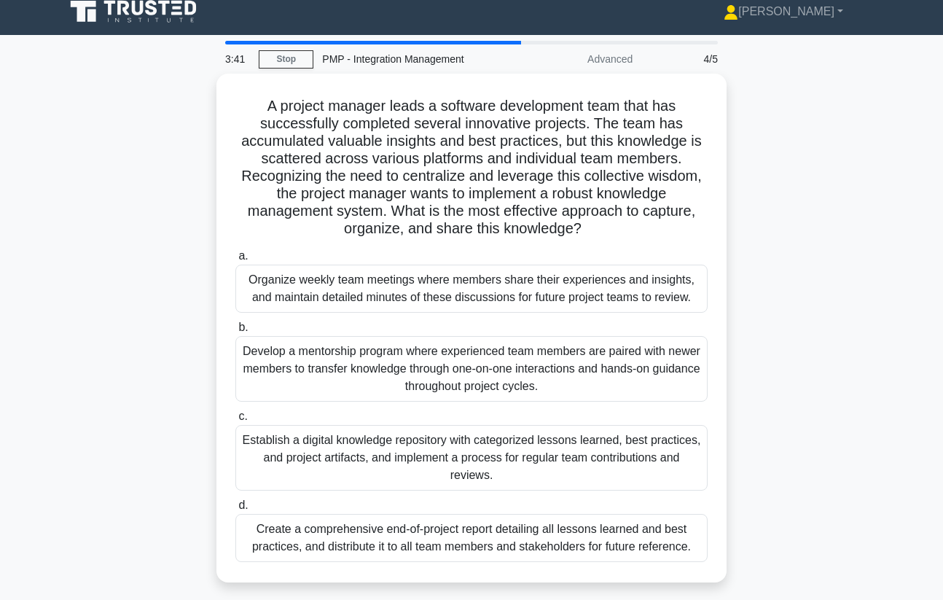
scroll to position [15, 0]
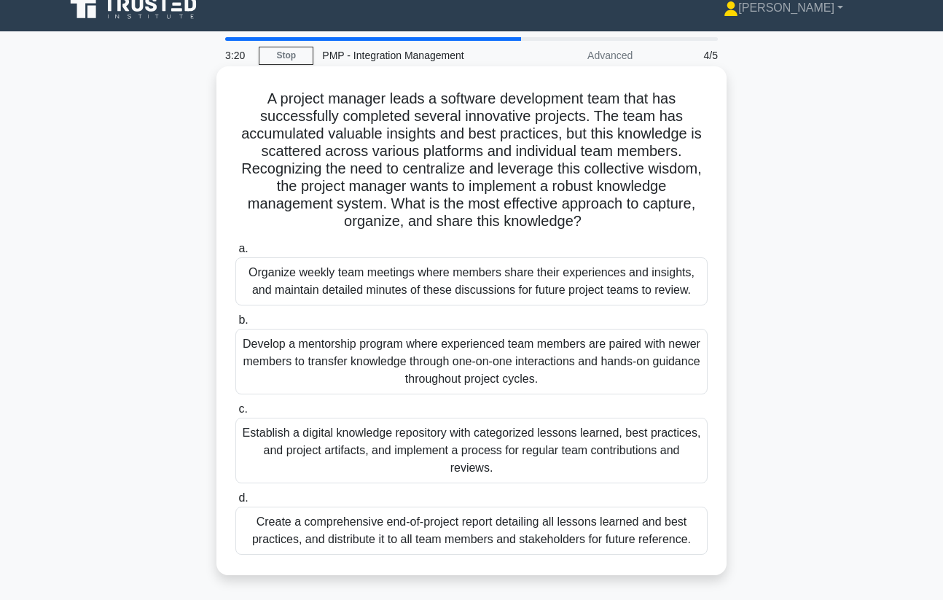
click at [547, 463] on div "Establish a digital knowledge repository with categorized lessons learned, best…" at bounding box center [471, 451] width 472 height 66
click at [235, 414] on input "c. Establish a digital knowledge repository with categorized lessons learned, b…" at bounding box center [235, 409] width 0 height 9
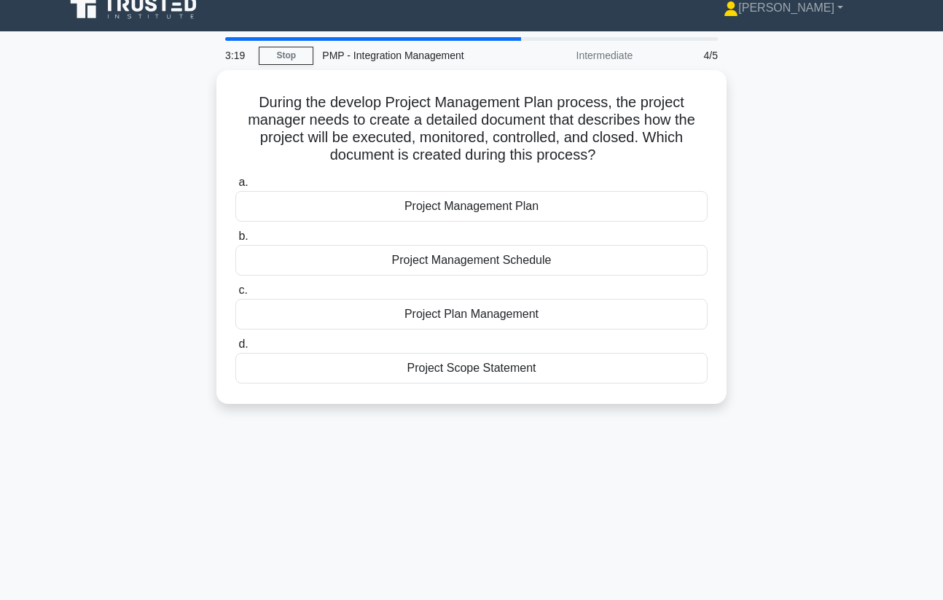
scroll to position [0, 0]
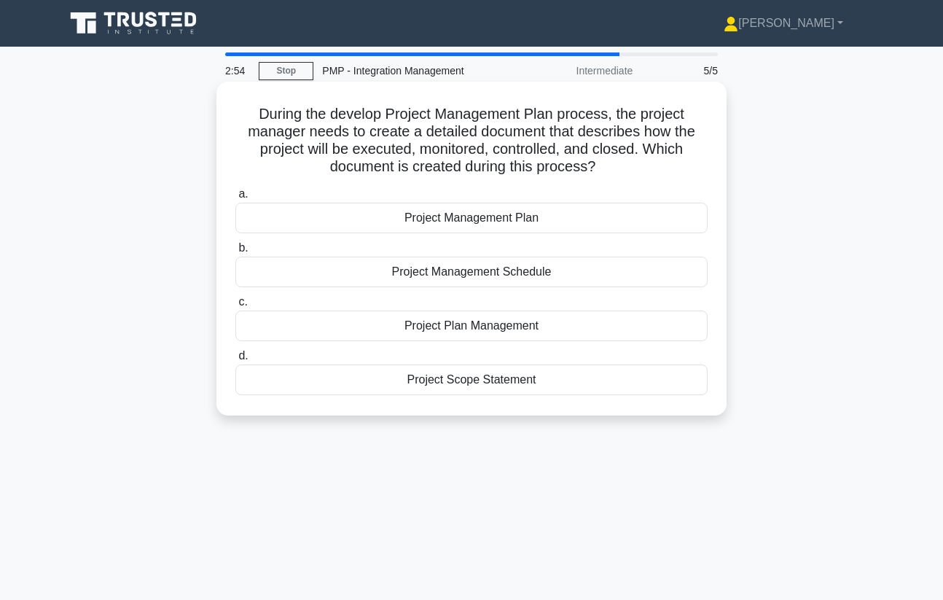
click at [601, 222] on div "Project Management Plan" at bounding box center [471, 218] width 472 height 31
click at [235, 199] on input "a. Project Management Plan" at bounding box center [235, 194] width 0 height 9
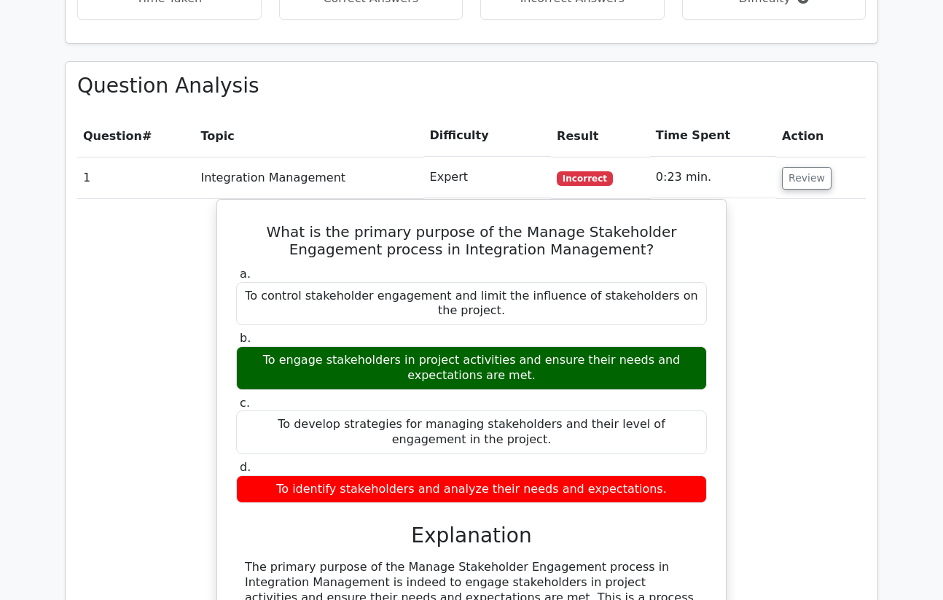
scroll to position [574, 0]
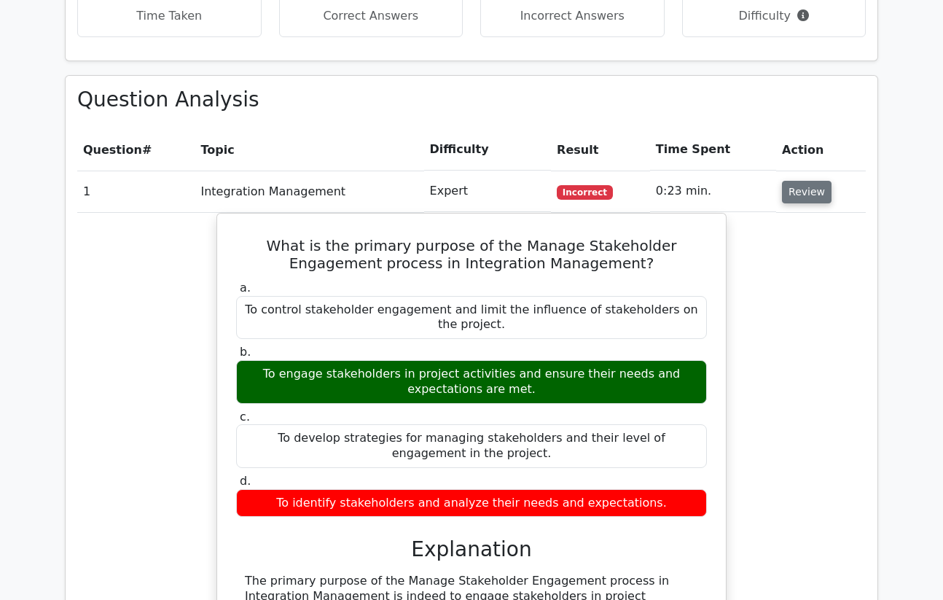
click at [791, 196] on button "Review" at bounding box center [807, 192] width 50 height 23
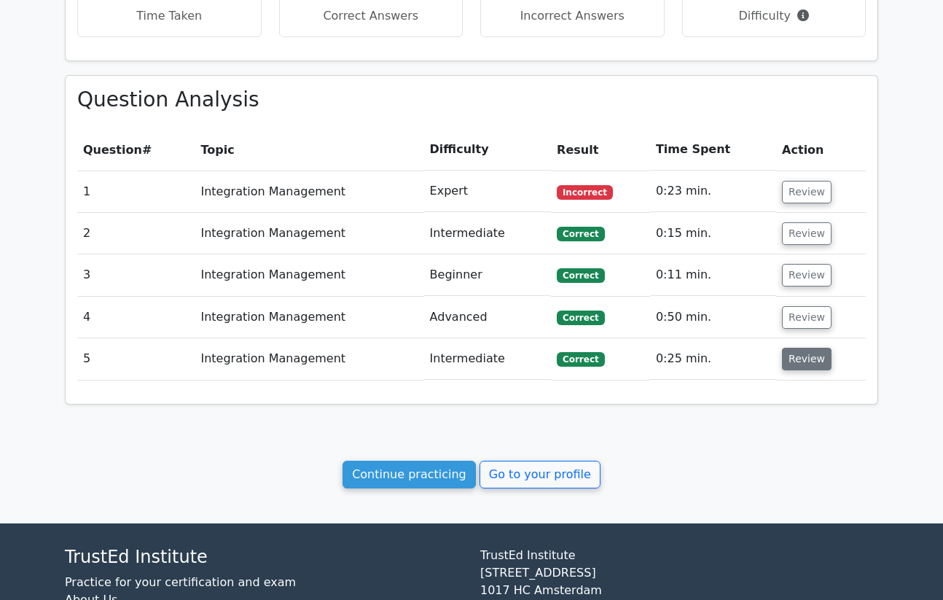
click at [805, 363] on button "Review" at bounding box center [807, 359] width 50 height 23
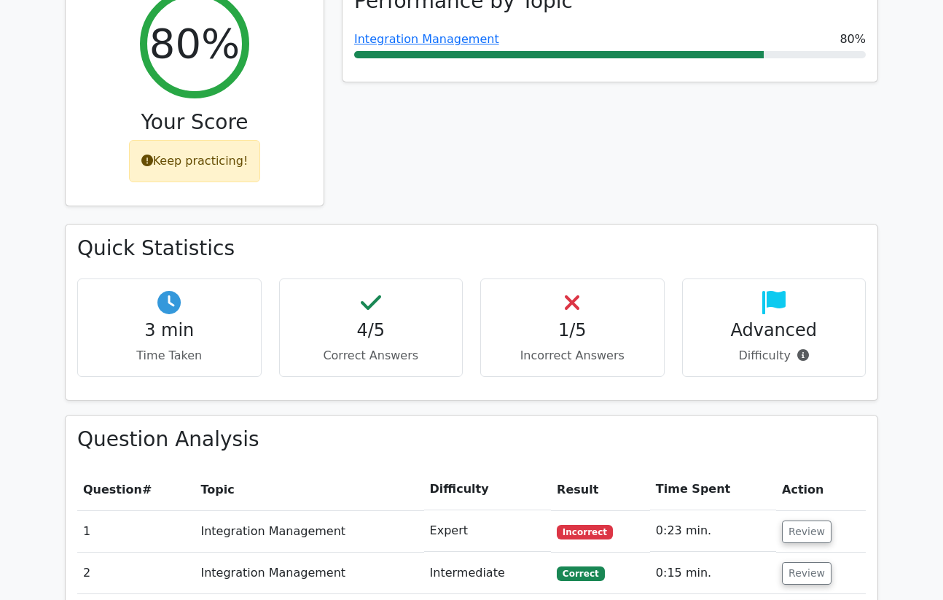
scroll to position [0, 0]
